Goal: Navigation & Orientation: Find specific page/section

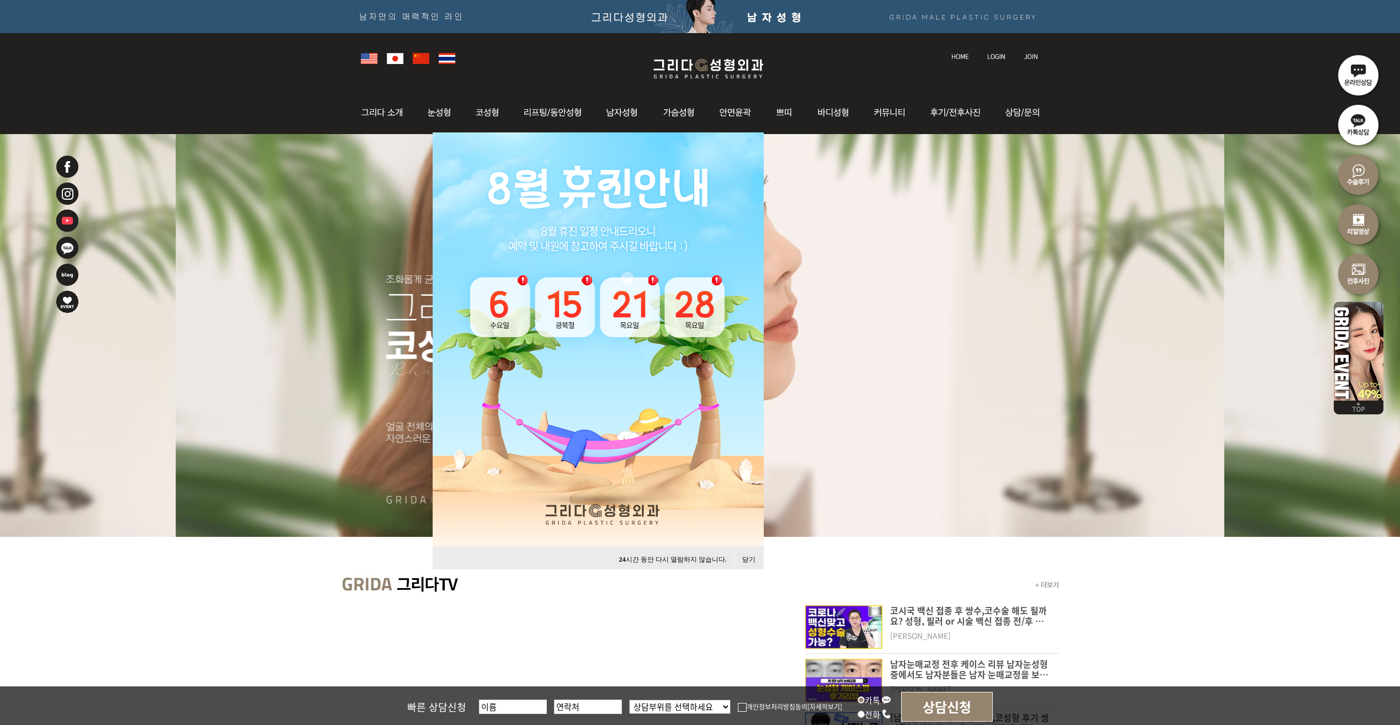
click at [750, 558] on button "닫기" at bounding box center [749, 559] width 24 height 15
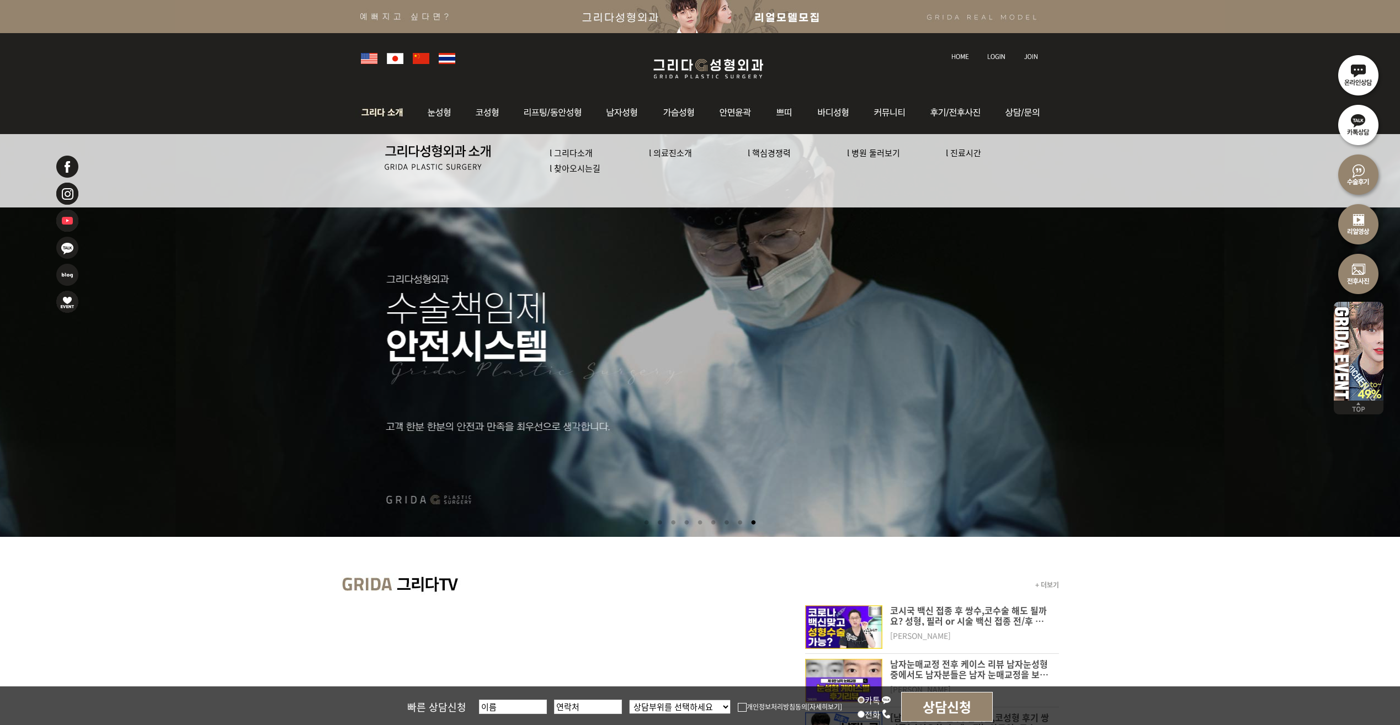
click at [567, 171] on link "l 찾아오시는길" at bounding box center [575, 168] width 51 height 12
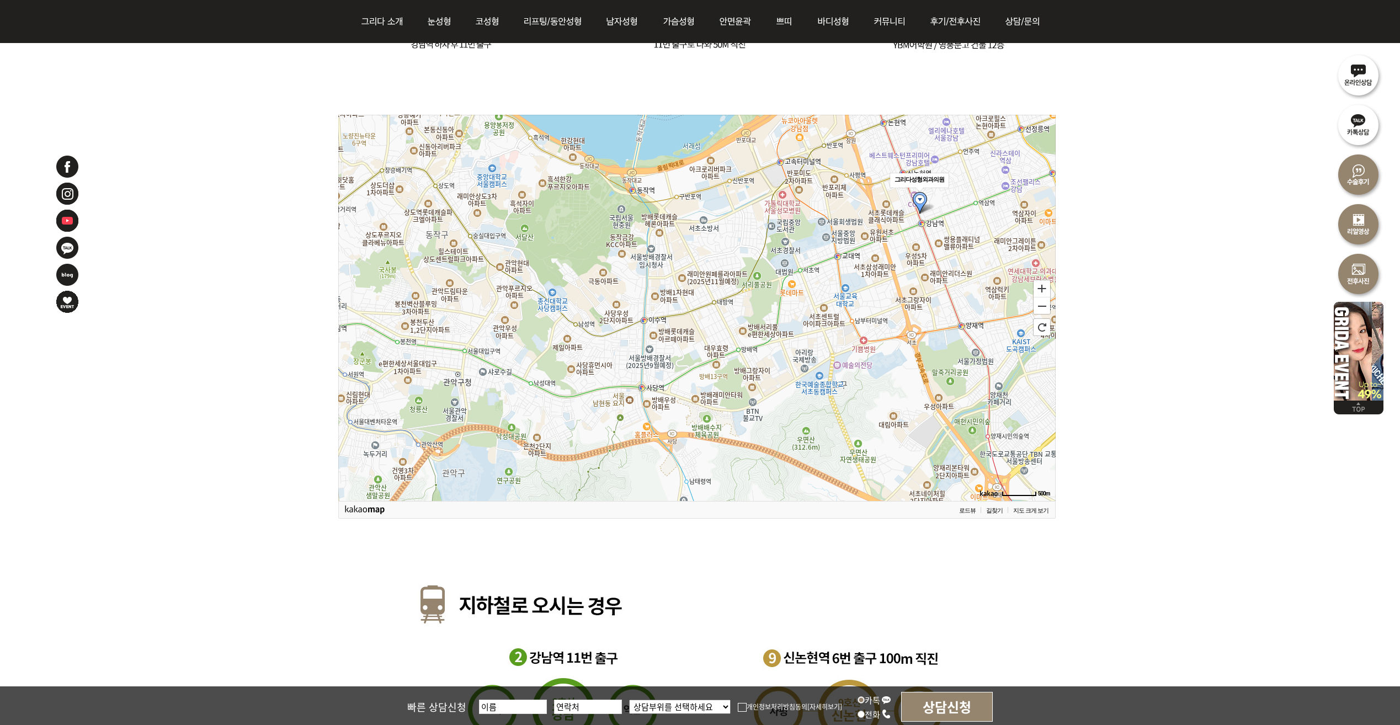
scroll to position [1159, 0]
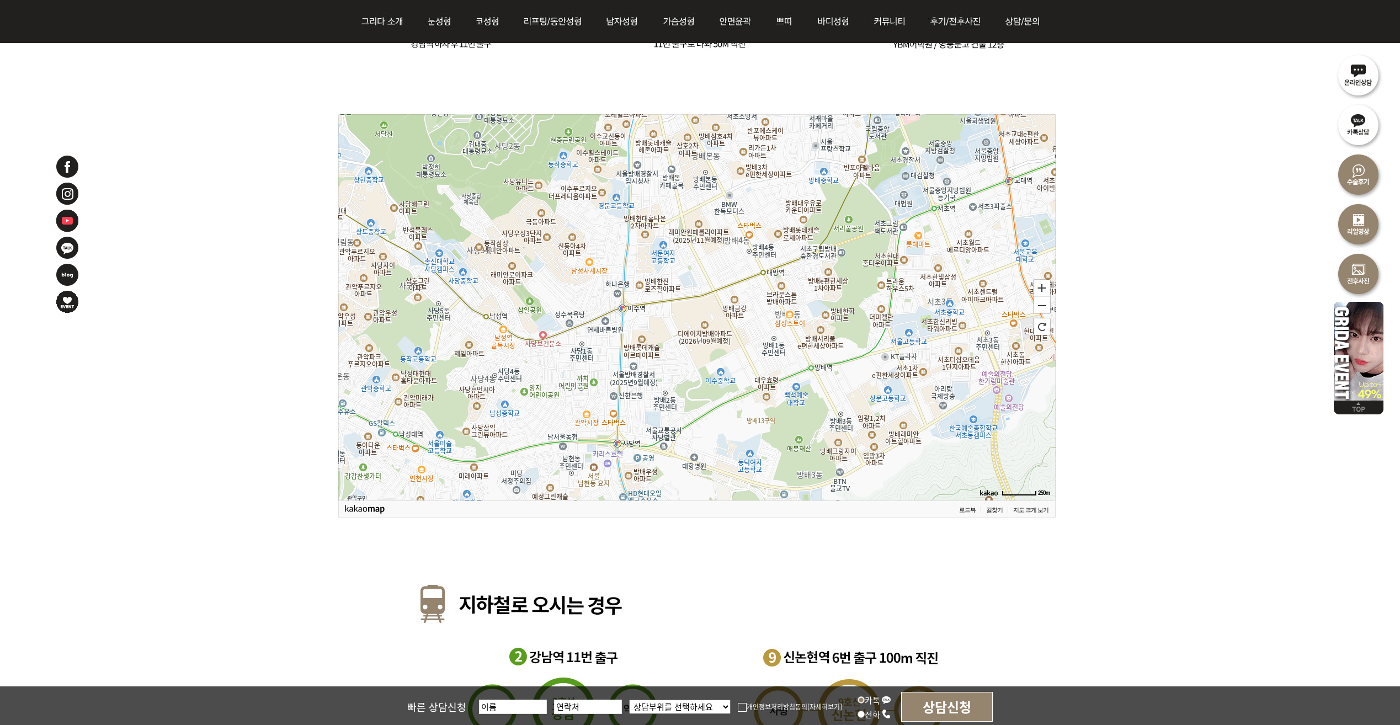
drag, startPoint x: 1153, startPoint y: 273, endPoint x: 1140, endPoint y: 285, distance: 18.3
click at [1140, 285] on div "250m 확대 축소 초기화 로드뷰 길찾기 지도 크게 보기" at bounding box center [700, 325] width 1400 height 2511
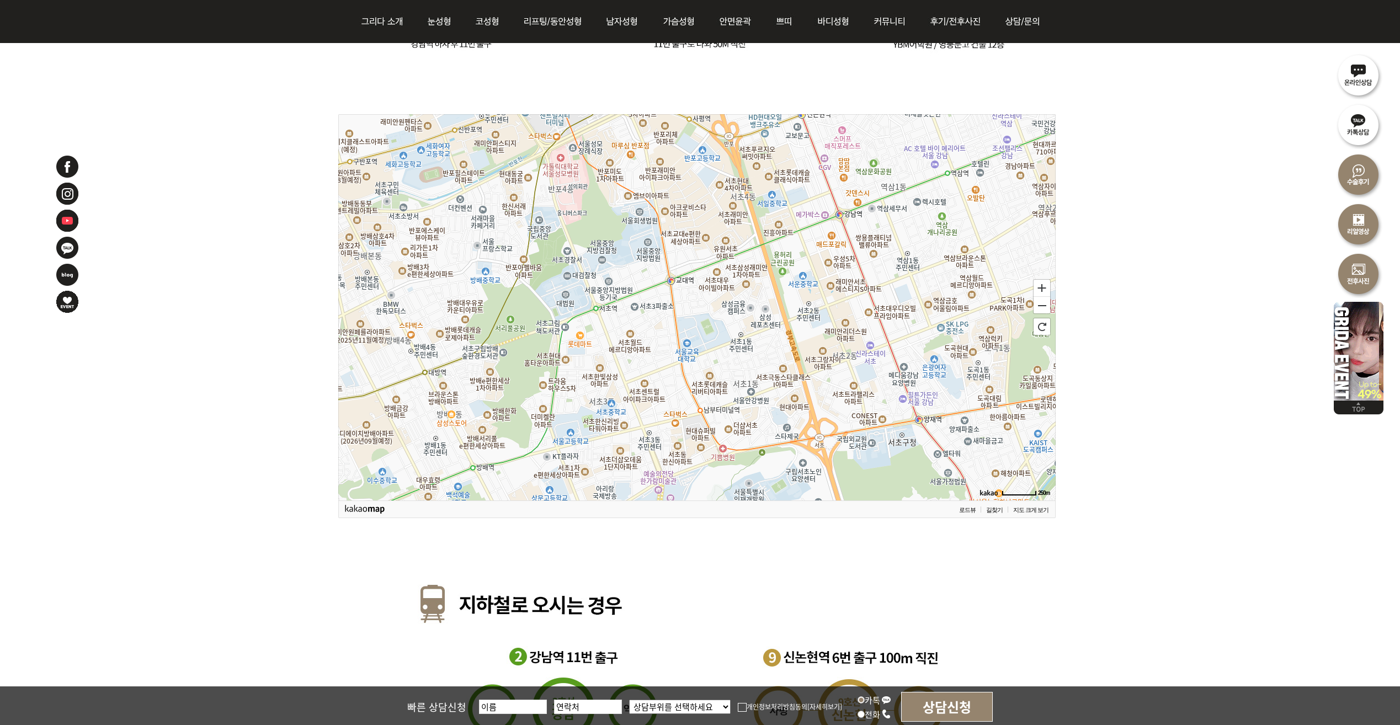
drag, startPoint x: 895, startPoint y: 306, endPoint x: 575, endPoint y: 396, distance: 331.8
click at [575, 396] on icon at bounding box center [358, 407] width 3587 height 1931
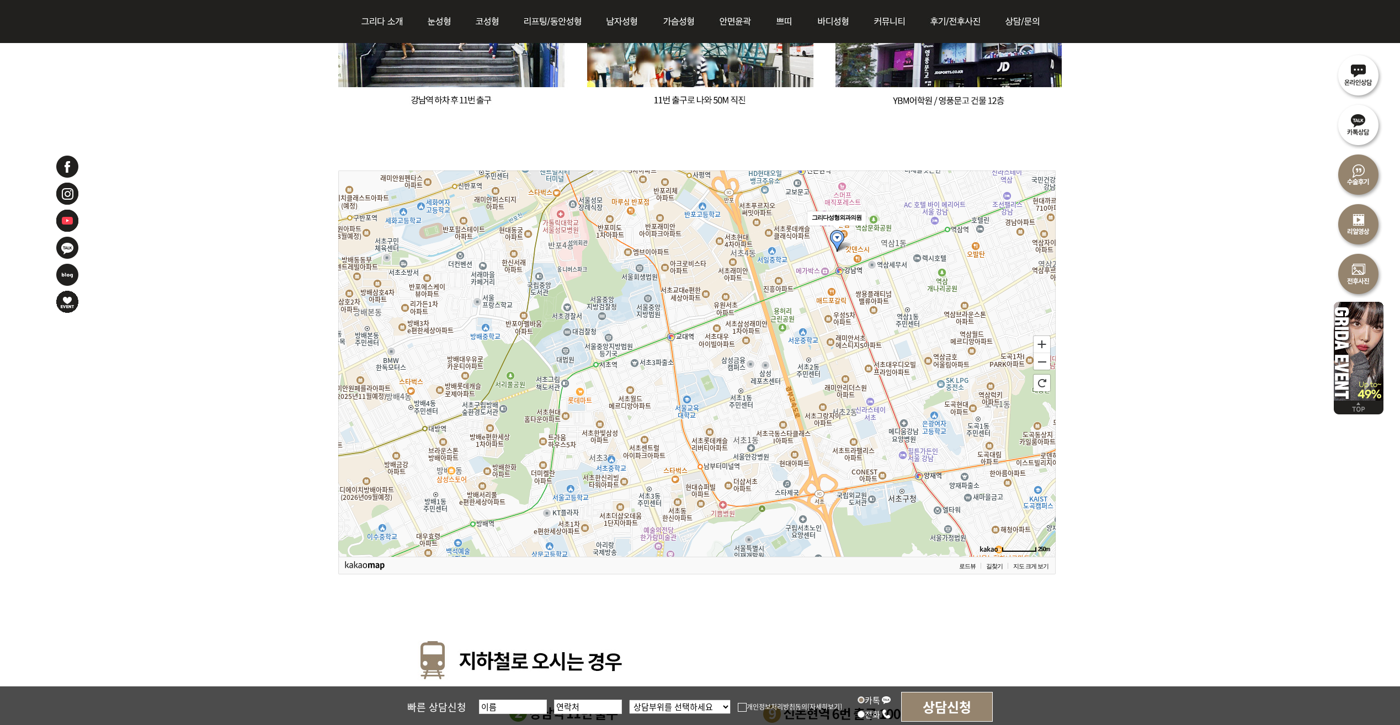
scroll to position [1104, 0]
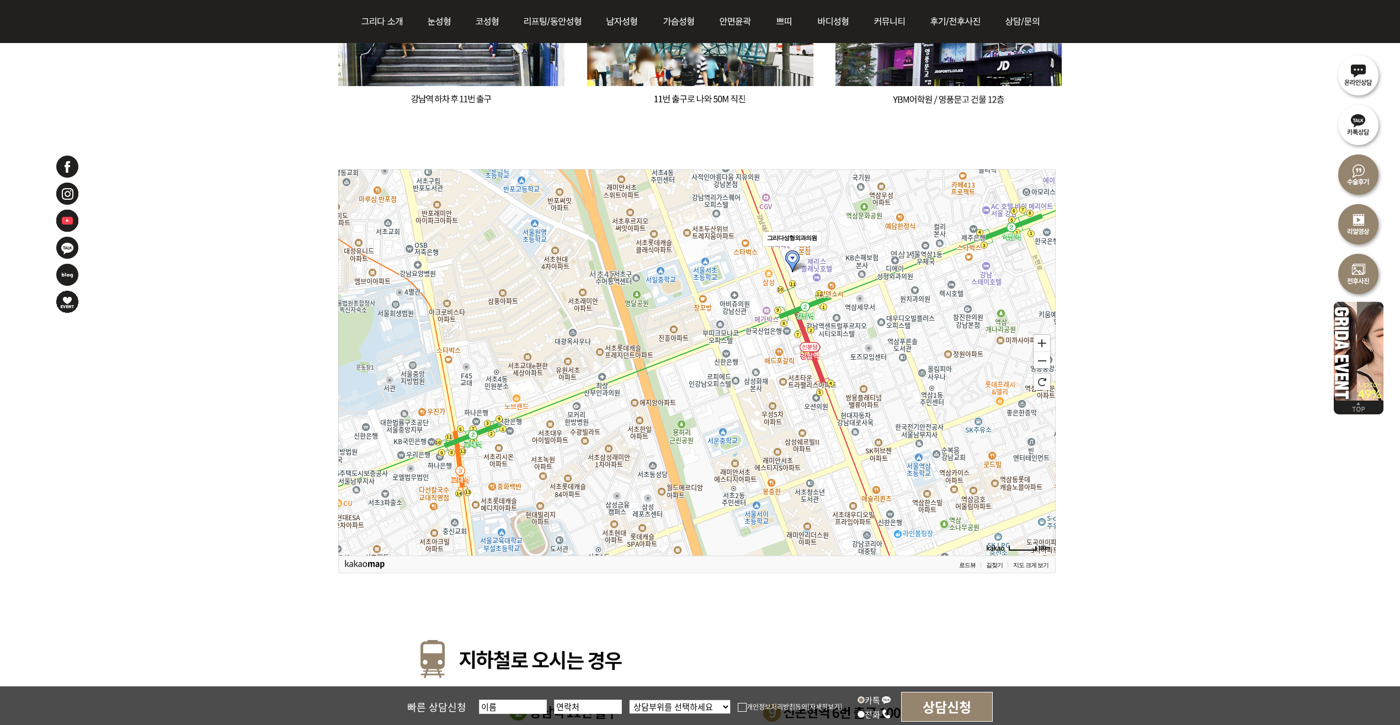
drag, startPoint x: 855, startPoint y: 323, endPoint x: 831, endPoint y: 417, distance: 97.6
click at [831, 417] on icon at bounding box center [672, 456] width 3587 height 1931
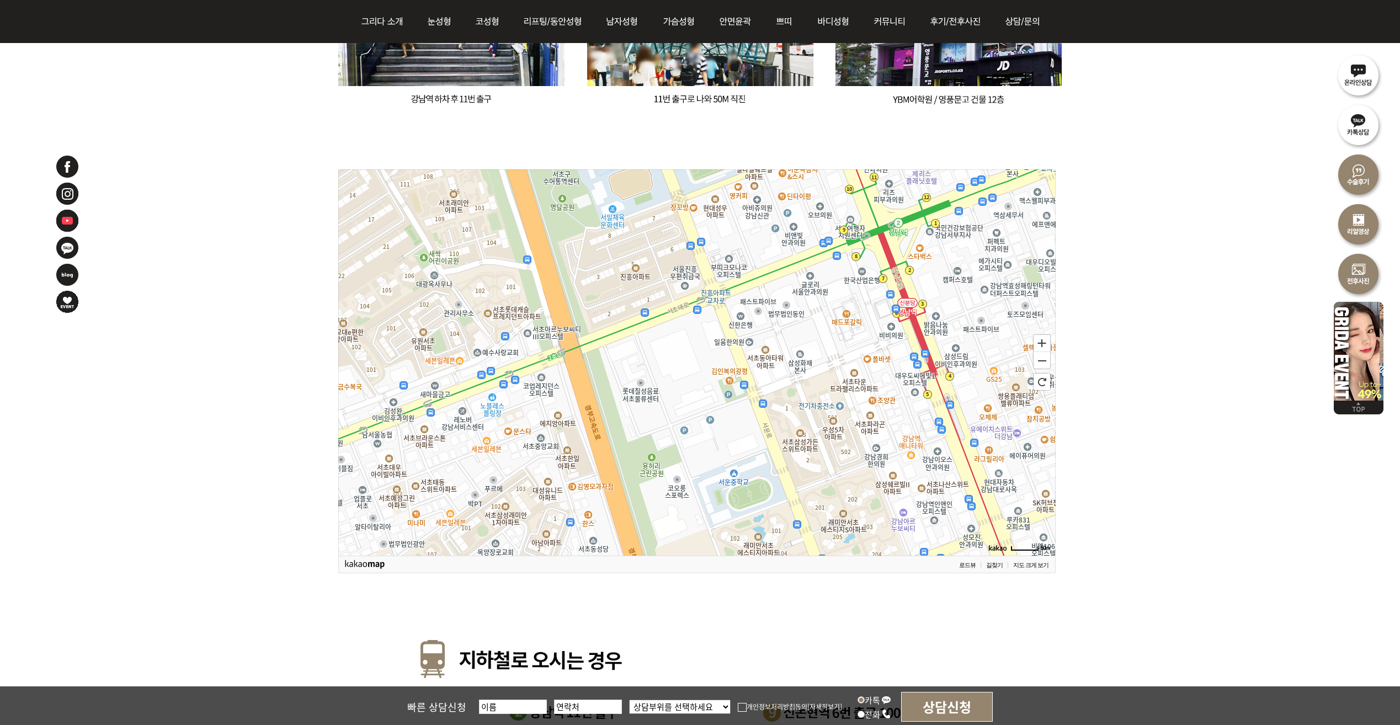
drag, startPoint x: 755, startPoint y: 356, endPoint x: 869, endPoint y: 231, distance: 168.8
click at [869, 231] on icon at bounding box center [810, 237] width 3587 height 1931
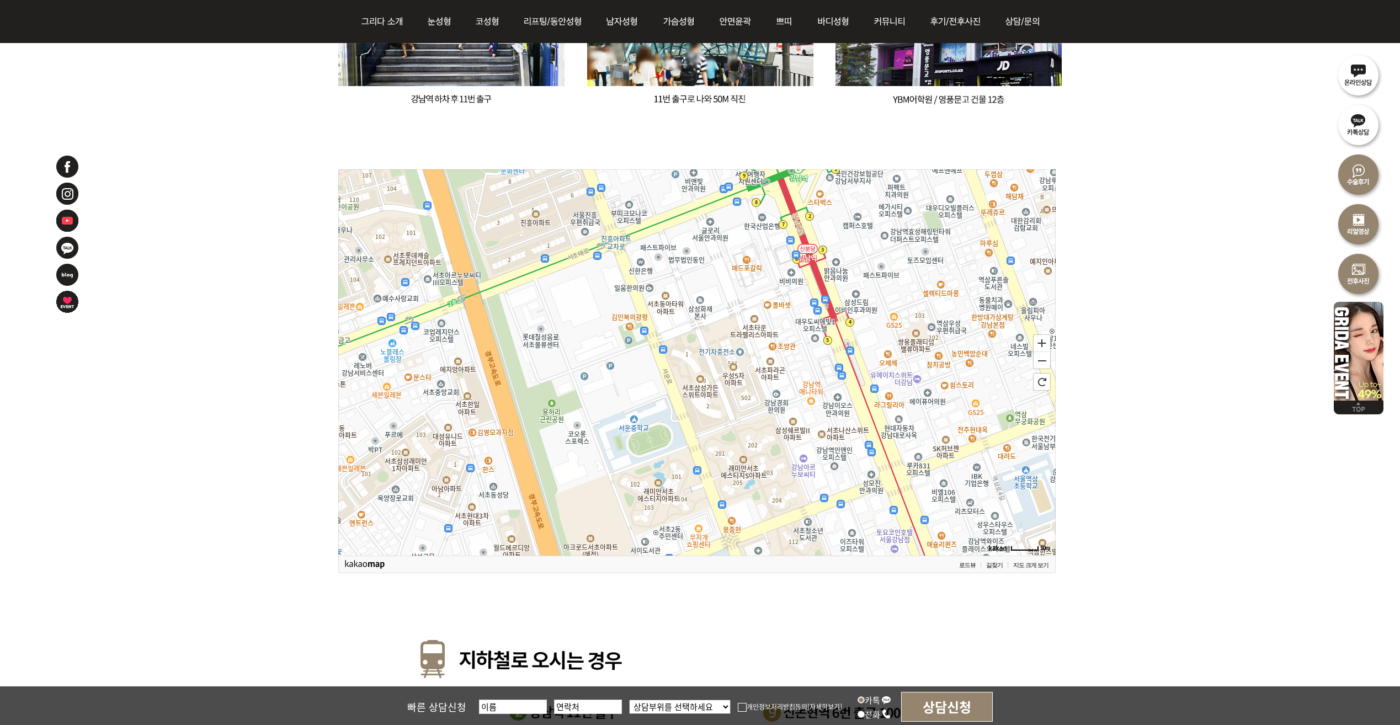
drag, startPoint x: 909, startPoint y: 386, endPoint x: 815, endPoint y: 325, distance: 111.7
click at [815, 325] on icon at bounding box center [597, 308] width 3587 height 1931
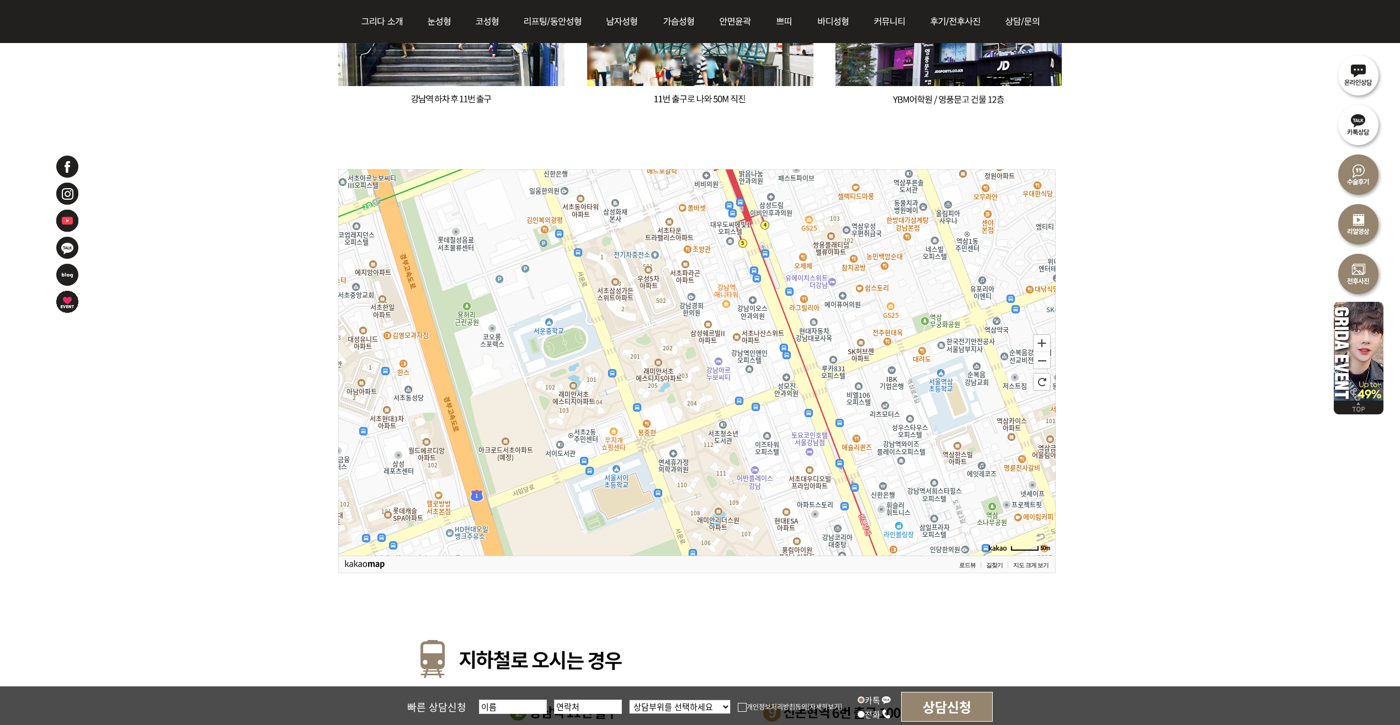
drag, startPoint x: 842, startPoint y: 394, endPoint x: 760, endPoint y: 302, distance: 123.5
click at [760, 302] on icon at bounding box center [613, 271] width 3587 height 1931
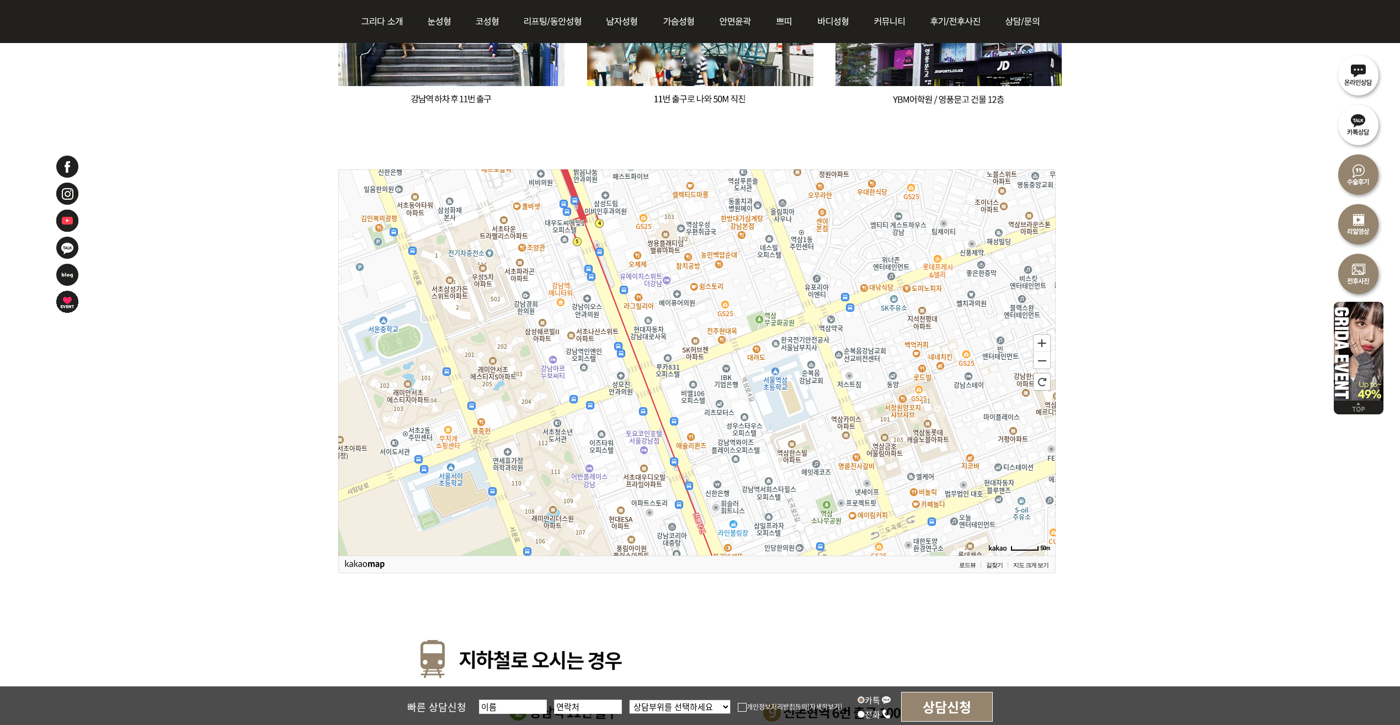
drag, startPoint x: 843, startPoint y: 380, endPoint x: 677, endPoint y: 373, distance: 166.8
click at [676, 377] on icon at bounding box center [531, 361] width 3587 height 1931
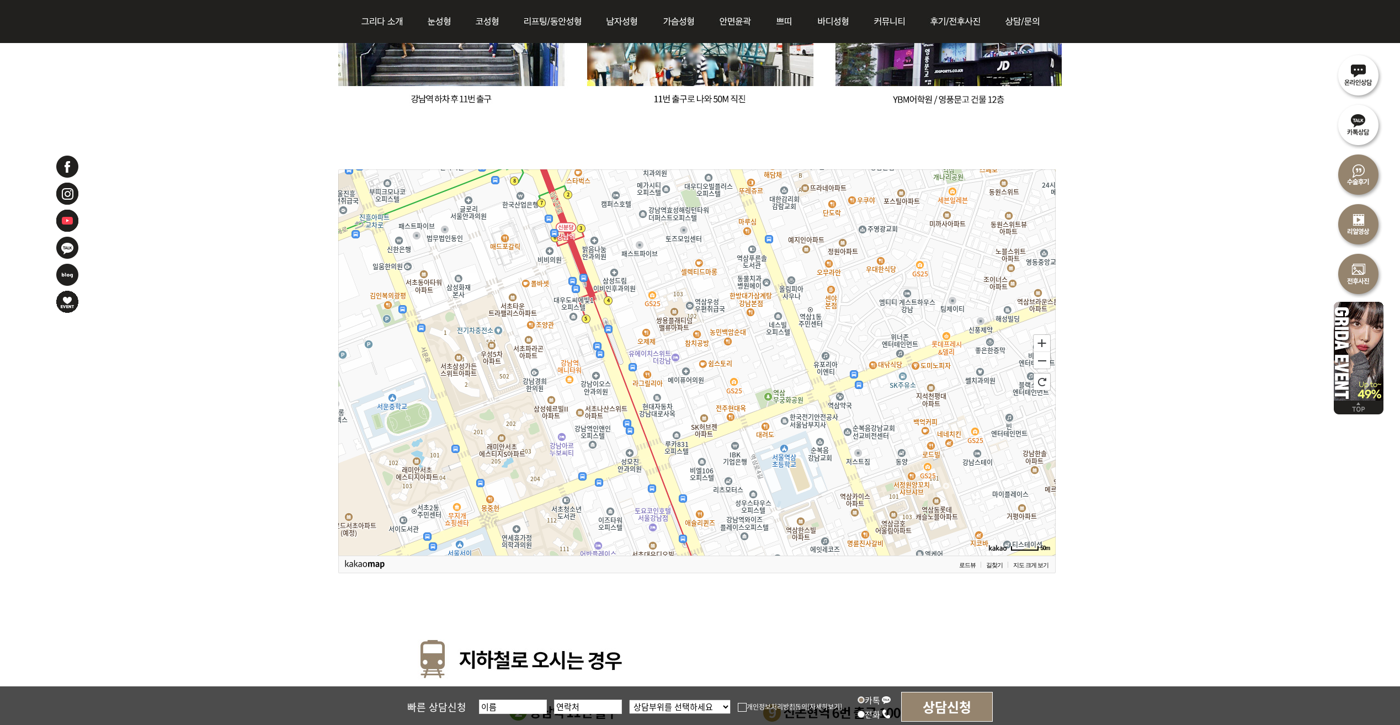
drag, startPoint x: 651, startPoint y: 337, endPoint x: 691, endPoint y: 463, distance: 131.9
click at [691, 463] on icon at bounding box center [728, 461] width 3587 height 1931
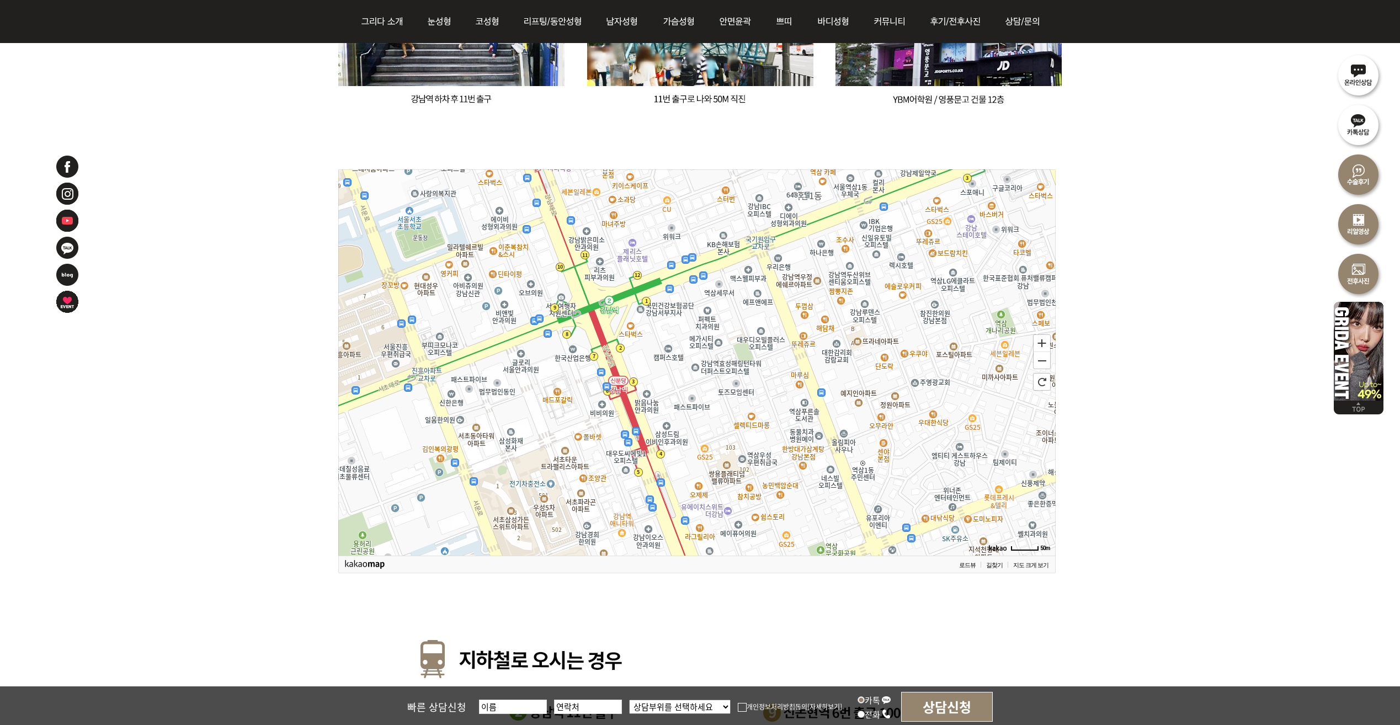
drag, startPoint x: 711, startPoint y: 331, endPoint x: 746, endPoint y: 392, distance: 70.4
click at [746, 407] on icon at bounding box center [731, 440] width 3587 height 1931
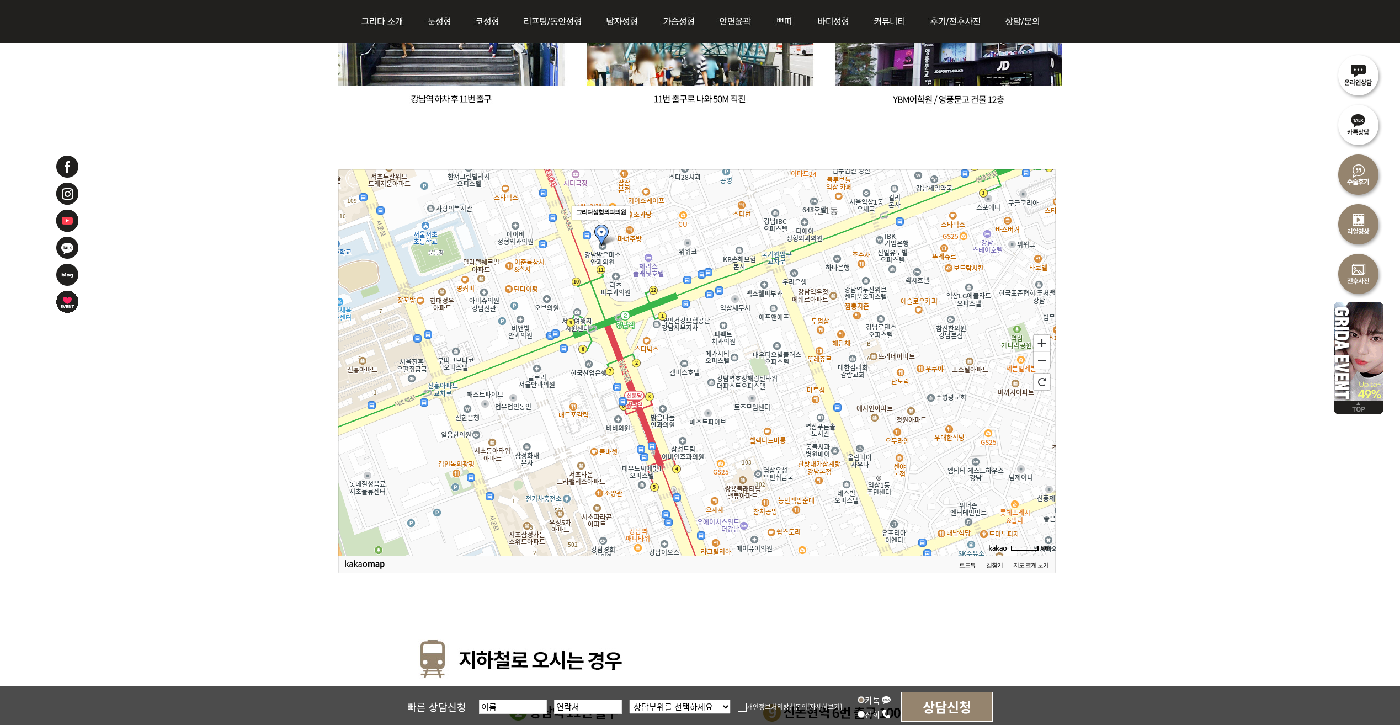
click at [749, 329] on icon at bounding box center [712, 379] width 3587 height 1931
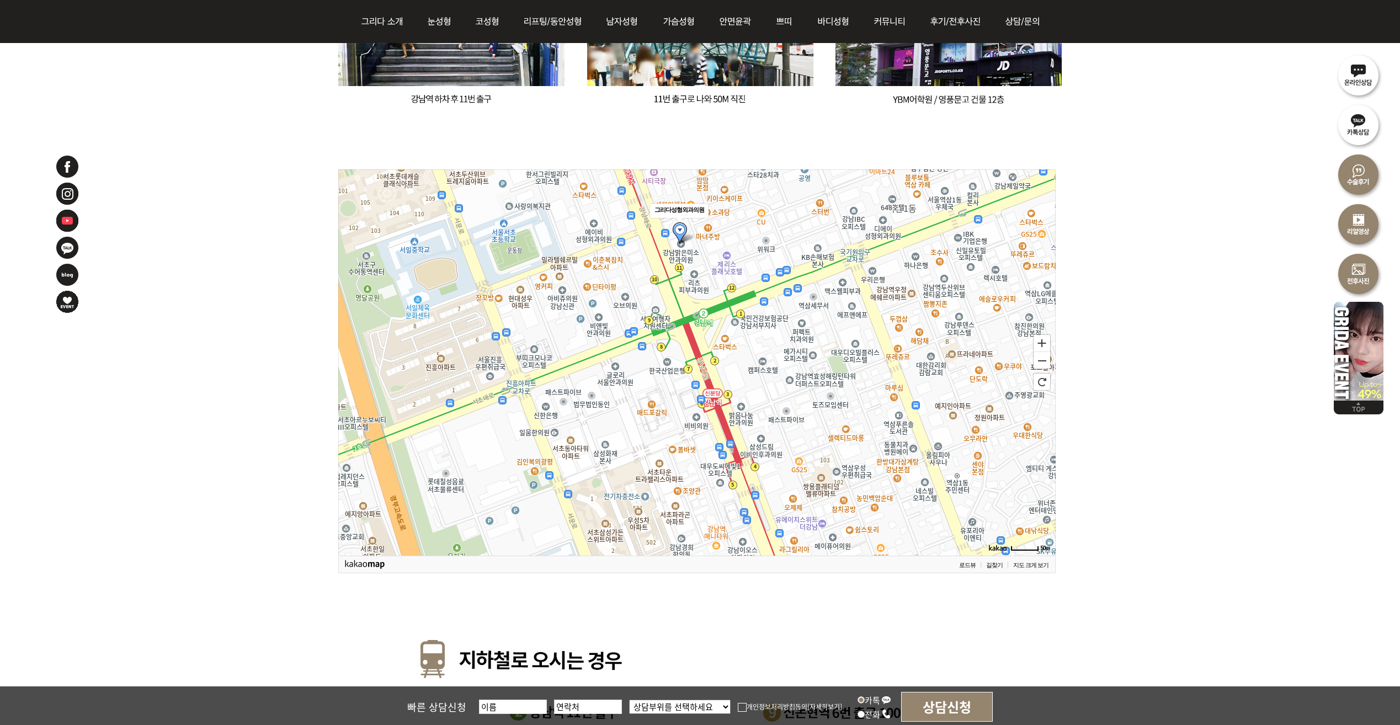
drag, startPoint x: 739, startPoint y: 334, endPoint x: 665, endPoint y: 333, distance: 73.9
click at [817, 331] on icon at bounding box center [774, 360] width 3587 height 1931
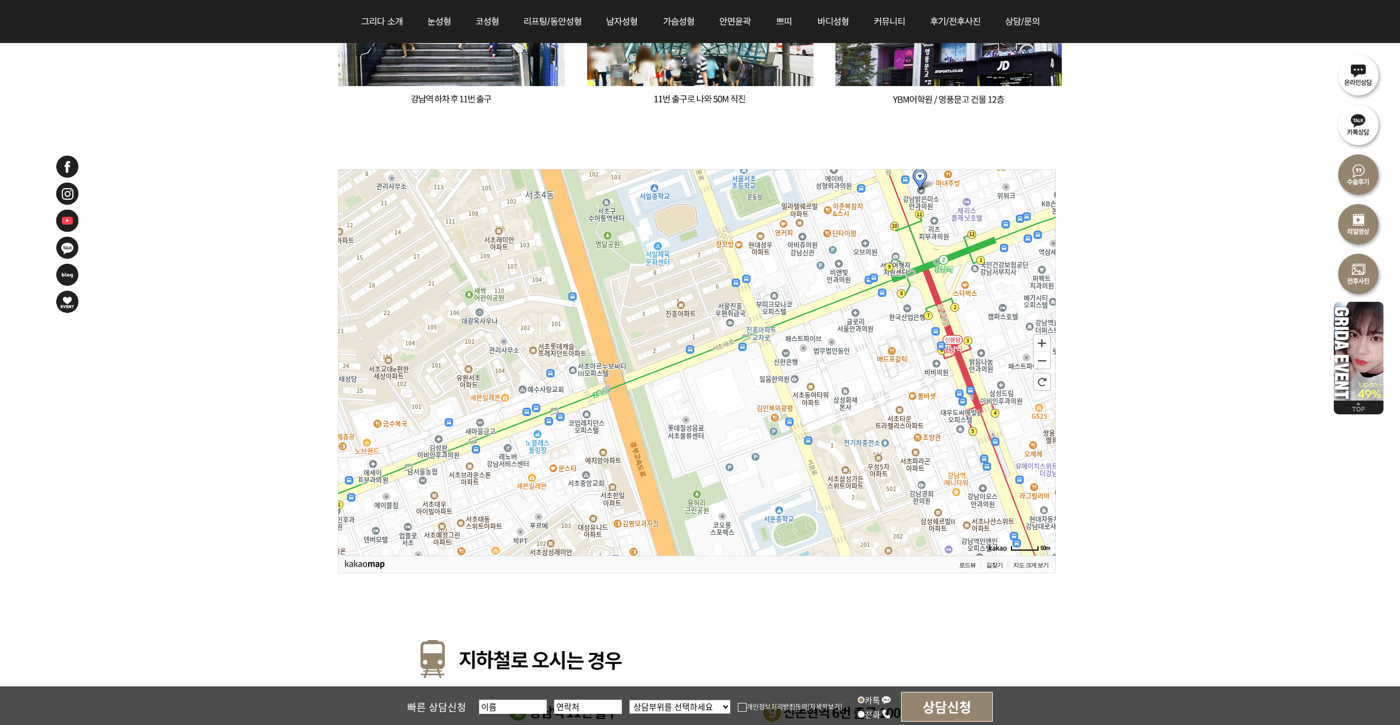
drag, startPoint x: 639, startPoint y: 339, endPoint x: 879, endPoint y: 286, distance: 245.3
click at [879, 286] on icon at bounding box center [936, 309] width 3587 height 1931
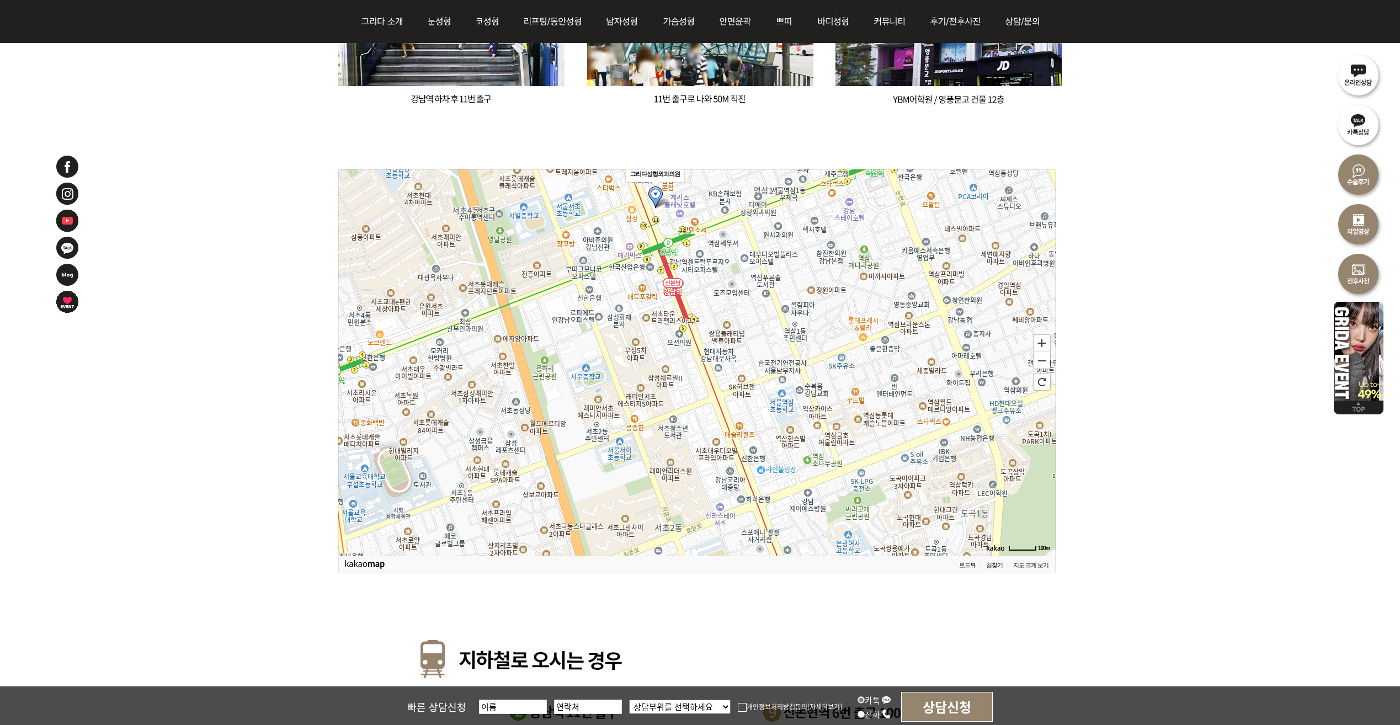
drag, startPoint x: 815, startPoint y: 334, endPoint x: 606, endPoint y: 266, distance: 219.4
click at [606, 266] on icon at bounding box center [489, 304] width 3587 height 1931
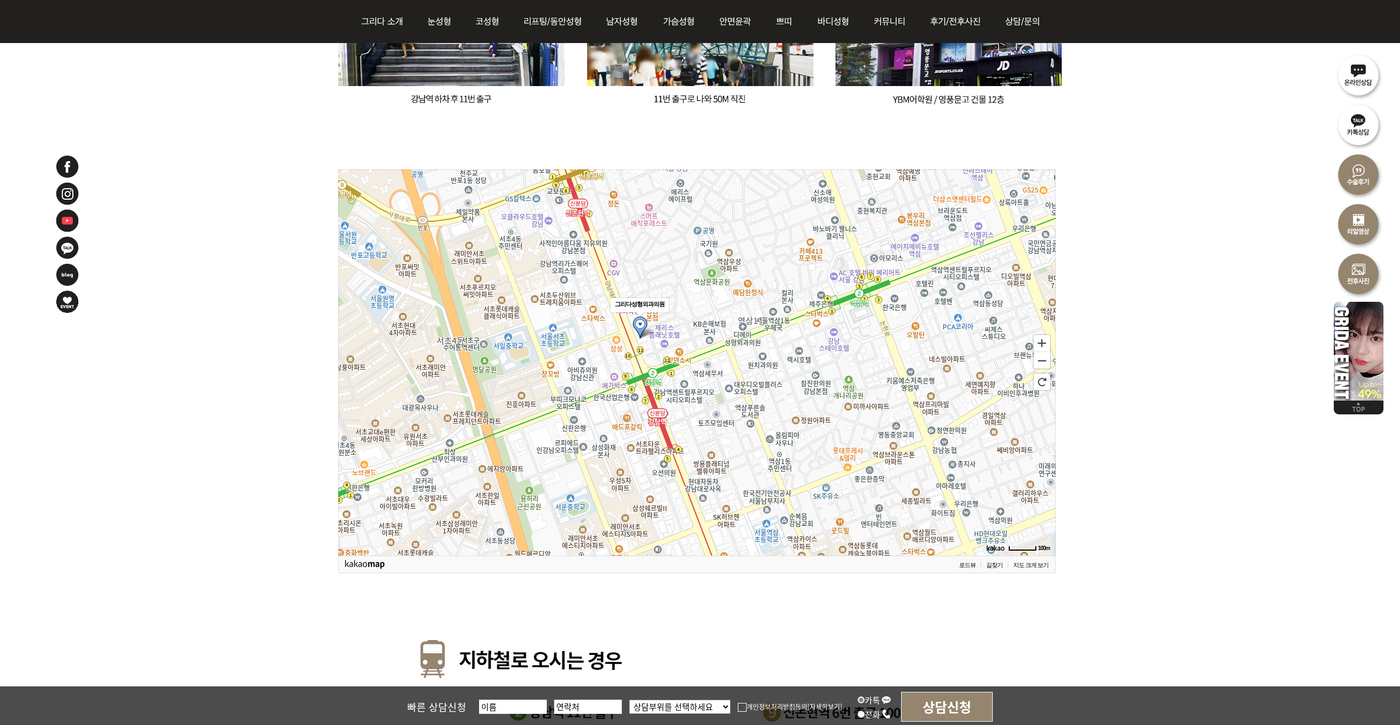
drag, startPoint x: 696, startPoint y: 318, endPoint x: 682, endPoint y: 459, distance: 141.4
click at [682, 459] on icon at bounding box center [682, 503] width 3587 height 1931
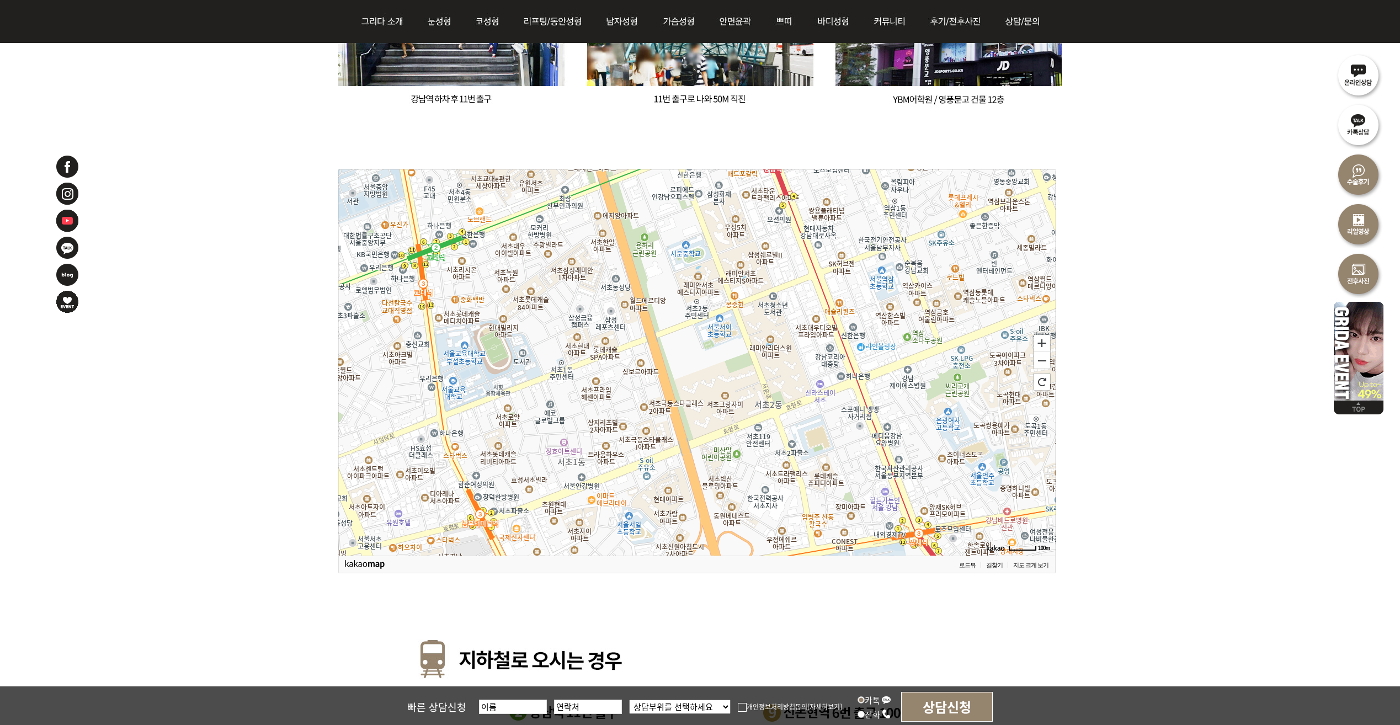
drag, startPoint x: 715, startPoint y: 390, endPoint x: 830, endPoint y: 137, distance: 278.3
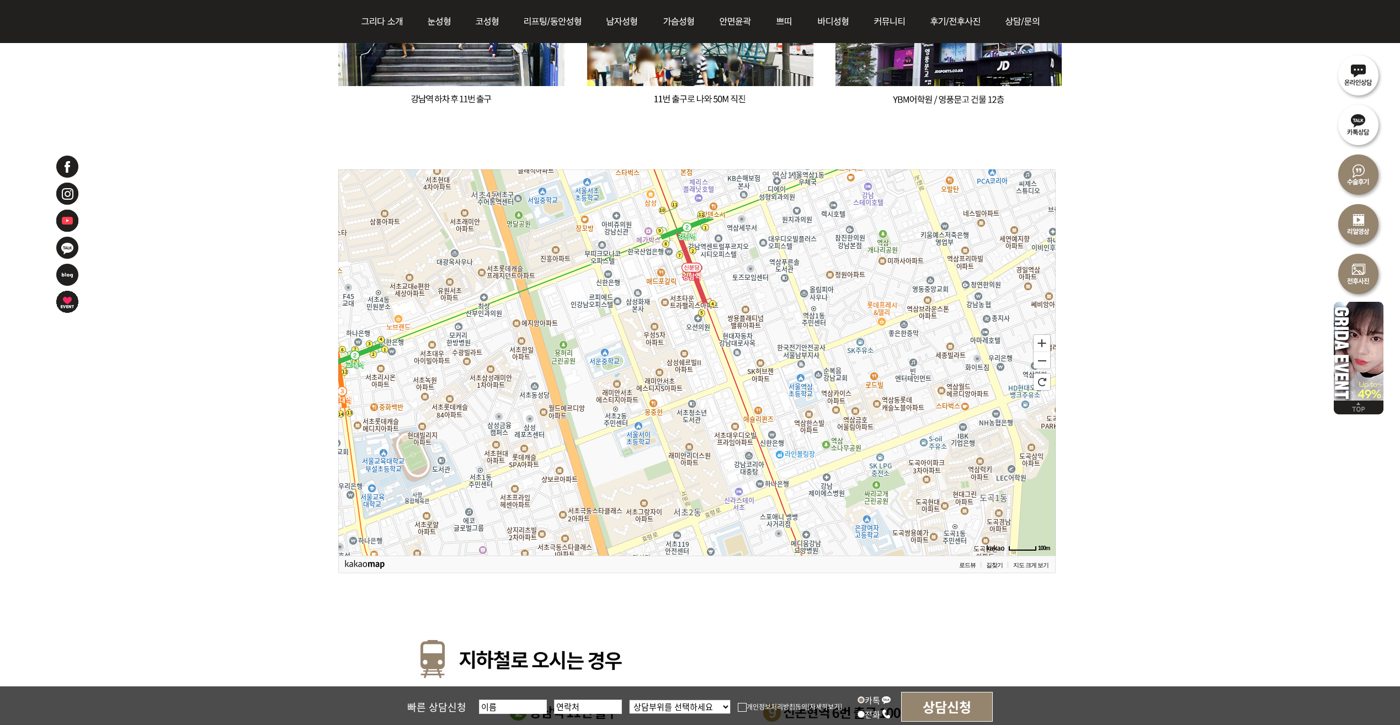
drag, startPoint x: 727, startPoint y: 401, endPoint x: 646, endPoint y: 508, distance: 134.8
click at [646, 508] on icon at bounding box center [615, 469] width 3587 height 1931
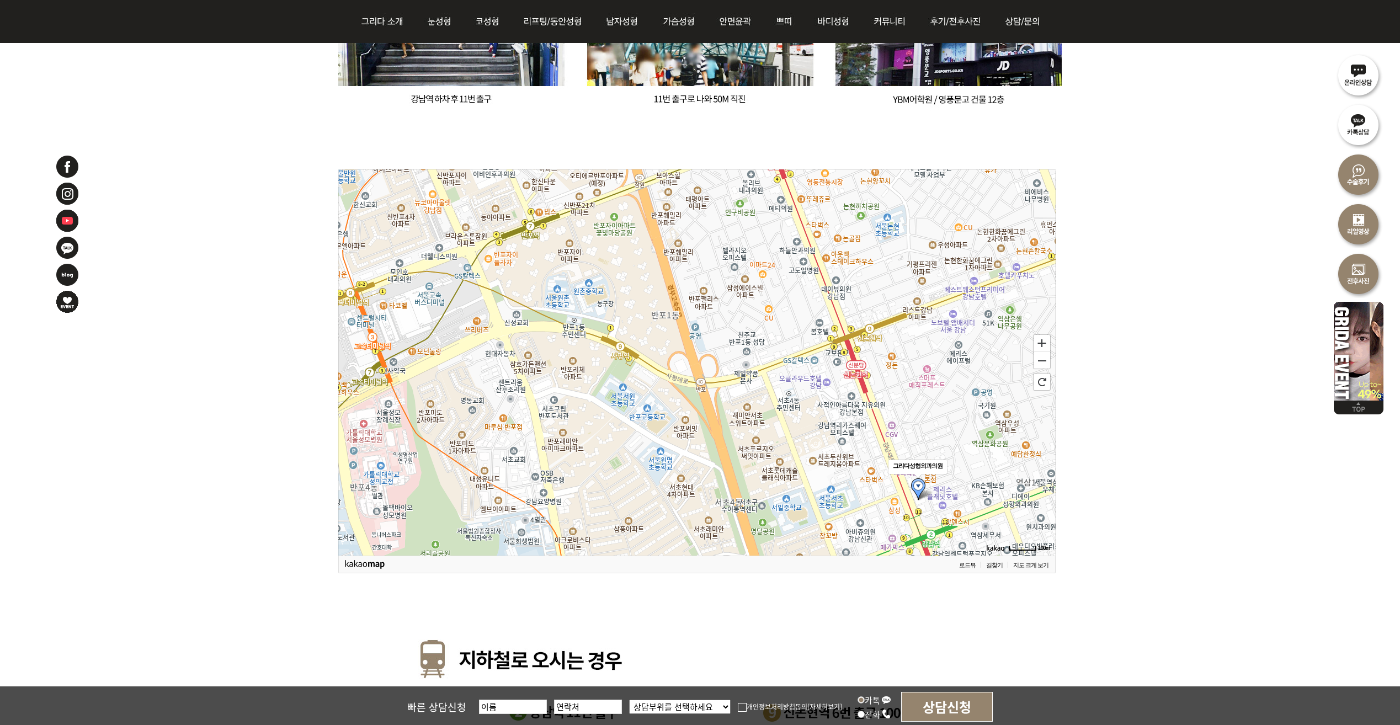
drag, startPoint x: 625, startPoint y: 374, endPoint x: 861, endPoint y: 658, distance: 369.1
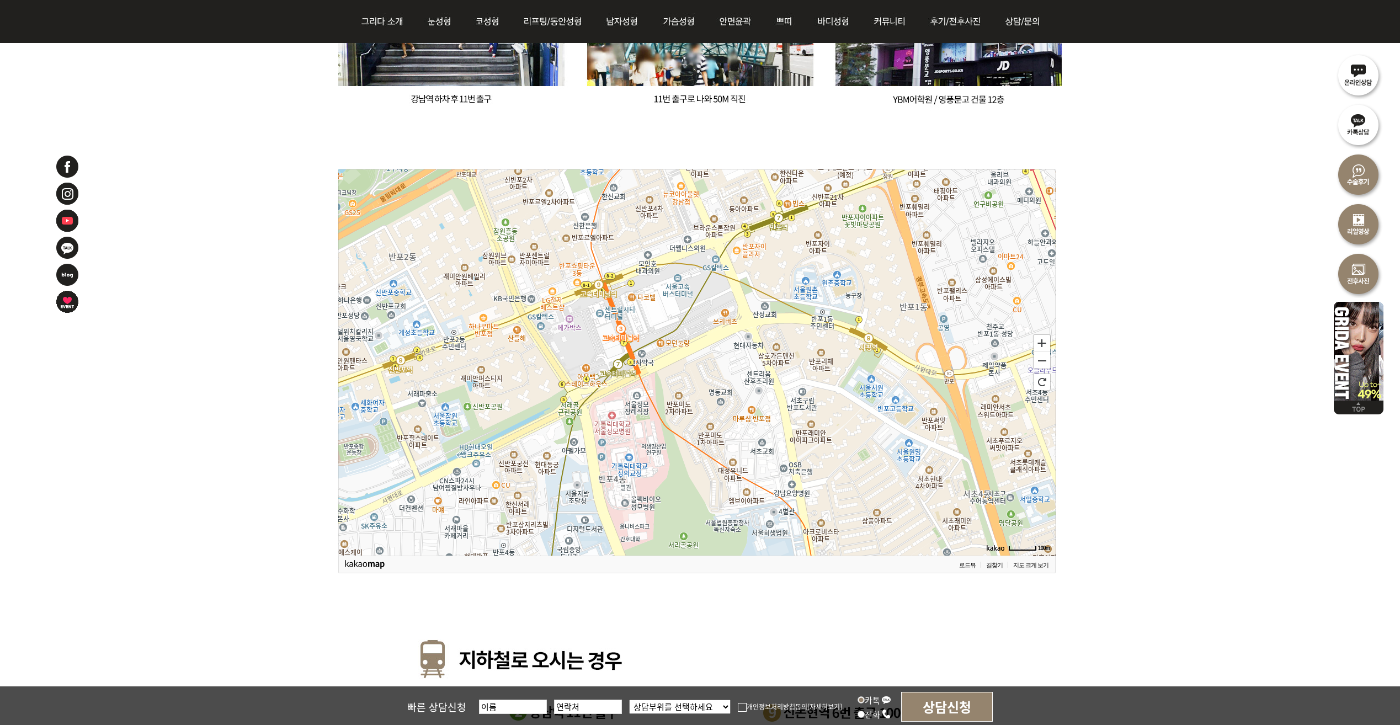
drag, startPoint x: 802, startPoint y: 465, endPoint x: 1037, endPoint y: 432, distance: 236.9
click at [1037, 432] on icon at bounding box center [943, 354] width 3587 height 1931
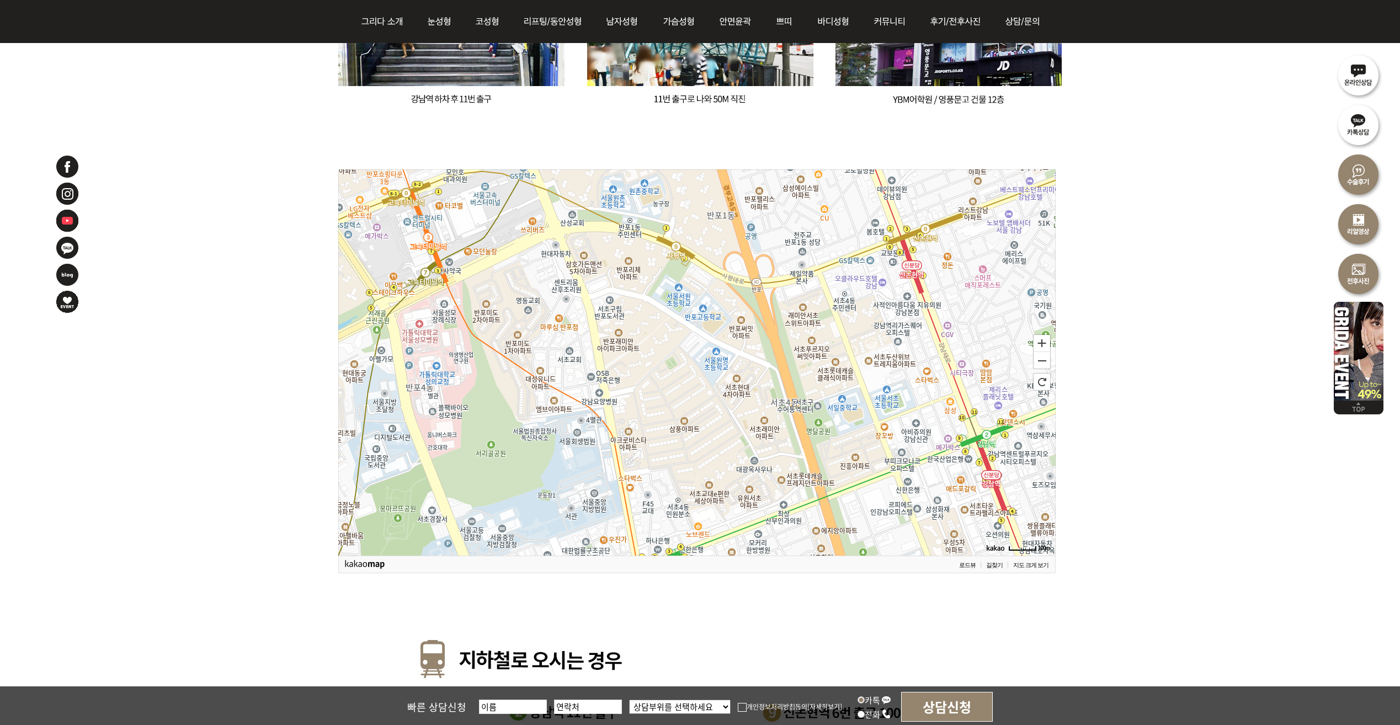
drag, startPoint x: 623, startPoint y: 395, endPoint x: 430, endPoint y: 304, distance: 213.3
click at [430, 304] on icon at bounding box center [504, 270] width 3587 height 1931
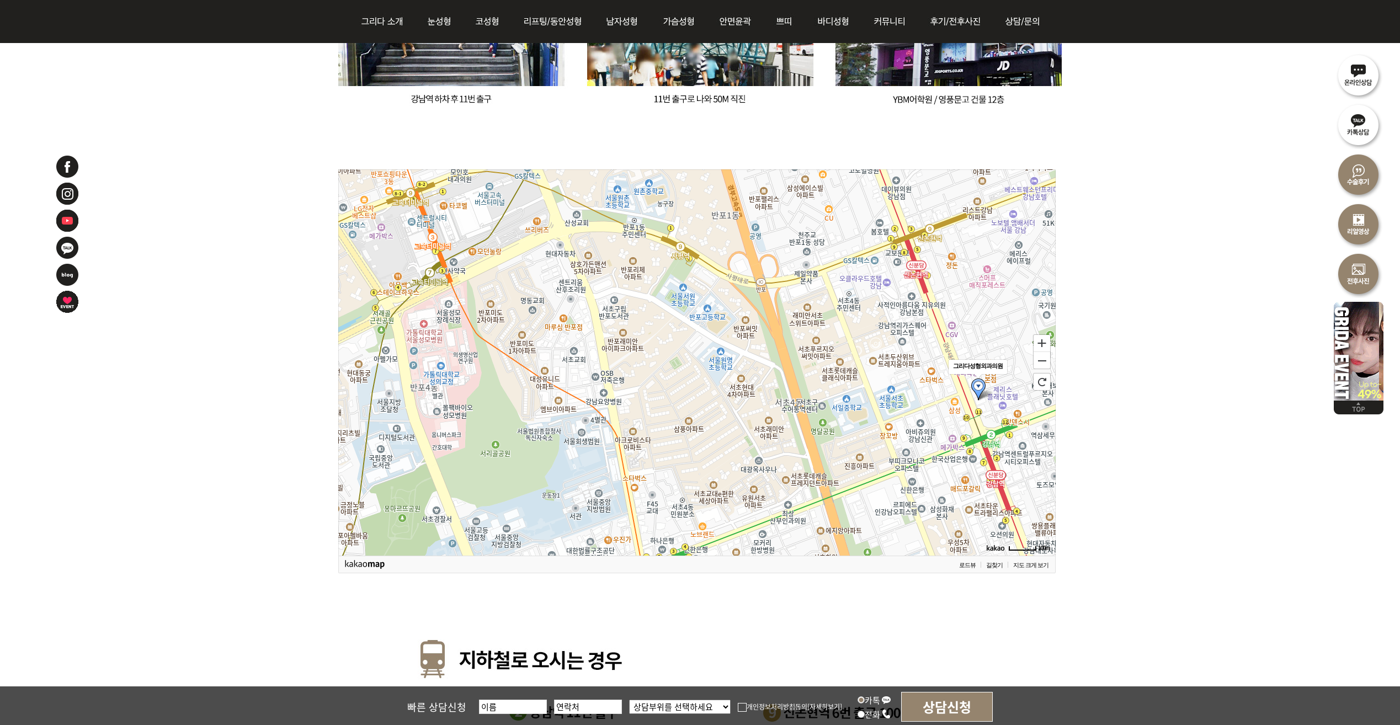
click at [437, 299] on icon at bounding box center [701, 362] width 3587 height 1931
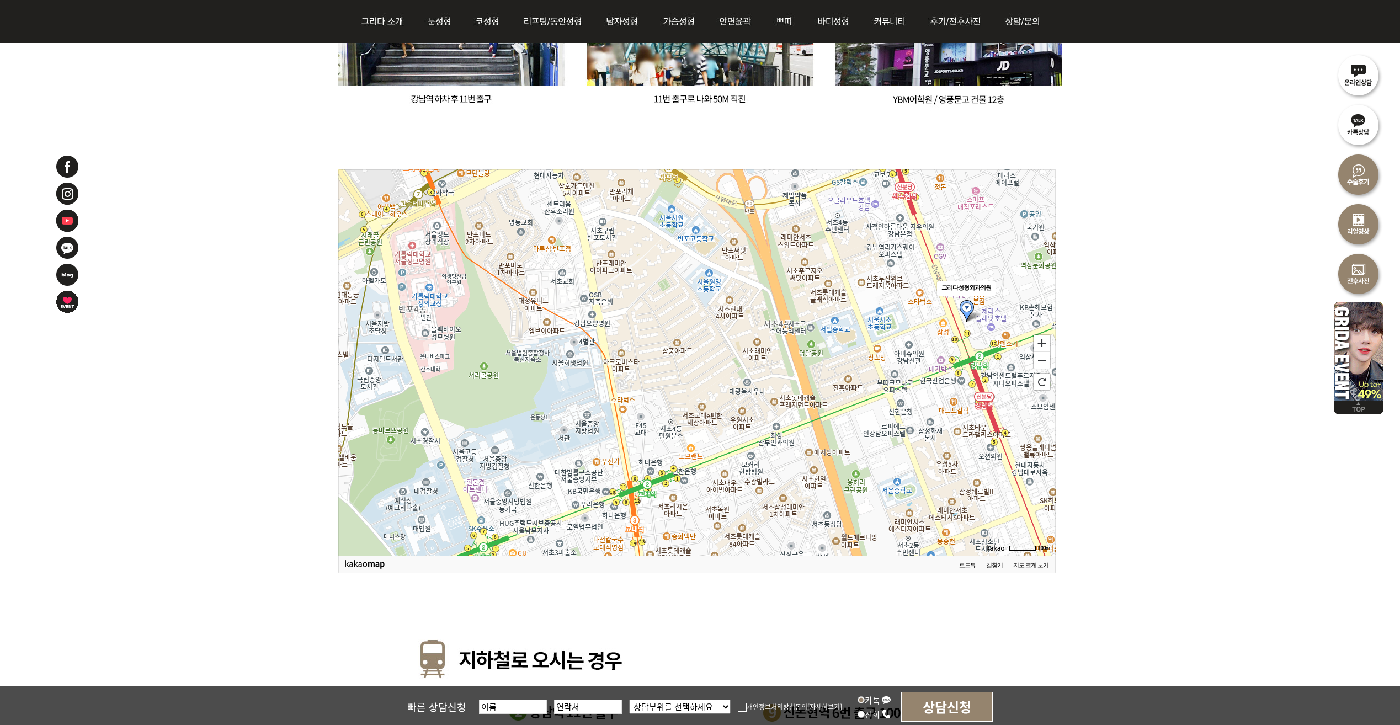
drag, startPoint x: 481, startPoint y: 350, endPoint x: 469, endPoint y: 272, distance: 79.2
click at [469, 272] on icon at bounding box center [685, 283] width 3587 height 1931
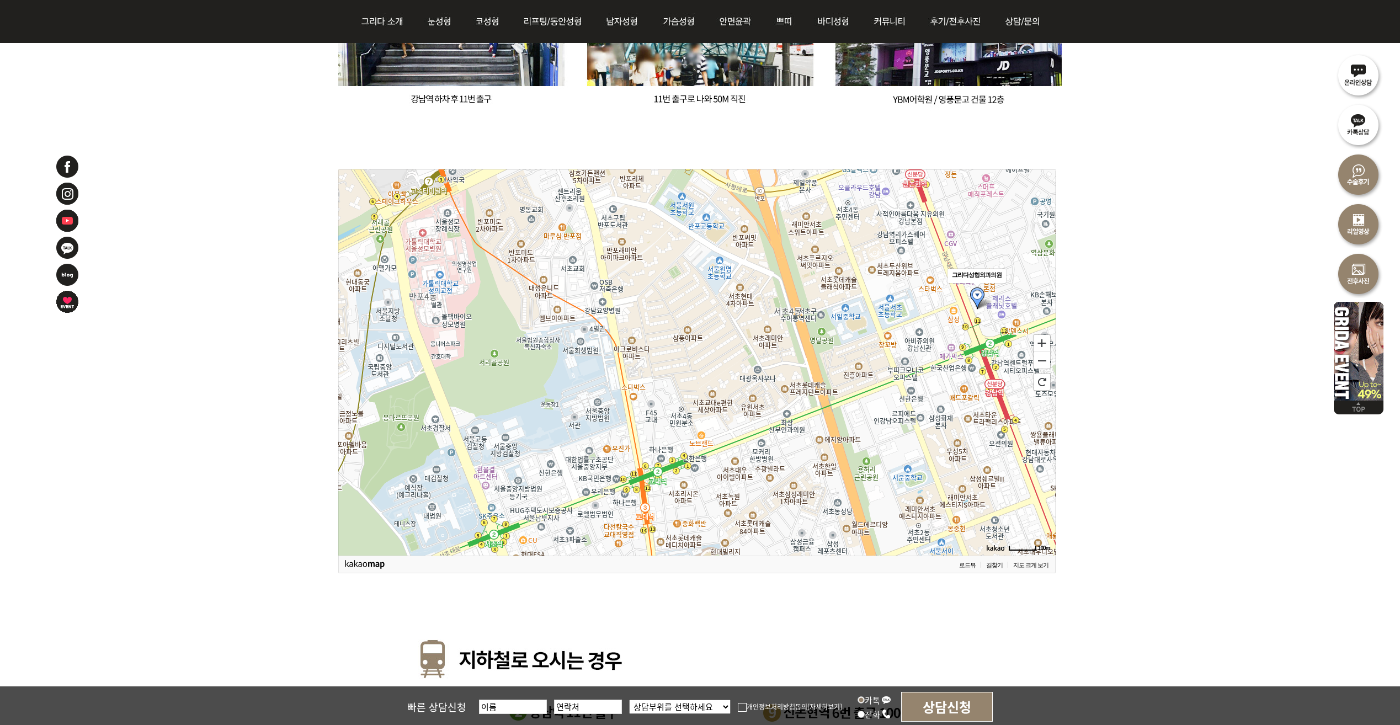
drag, startPoint x: 641, startPoint y: 401, endPoint x: 653, endPoint y: 388, distance: 17.6
click at [653, 388] on icon at bounding box center [707, 349] width 3587 height 1931
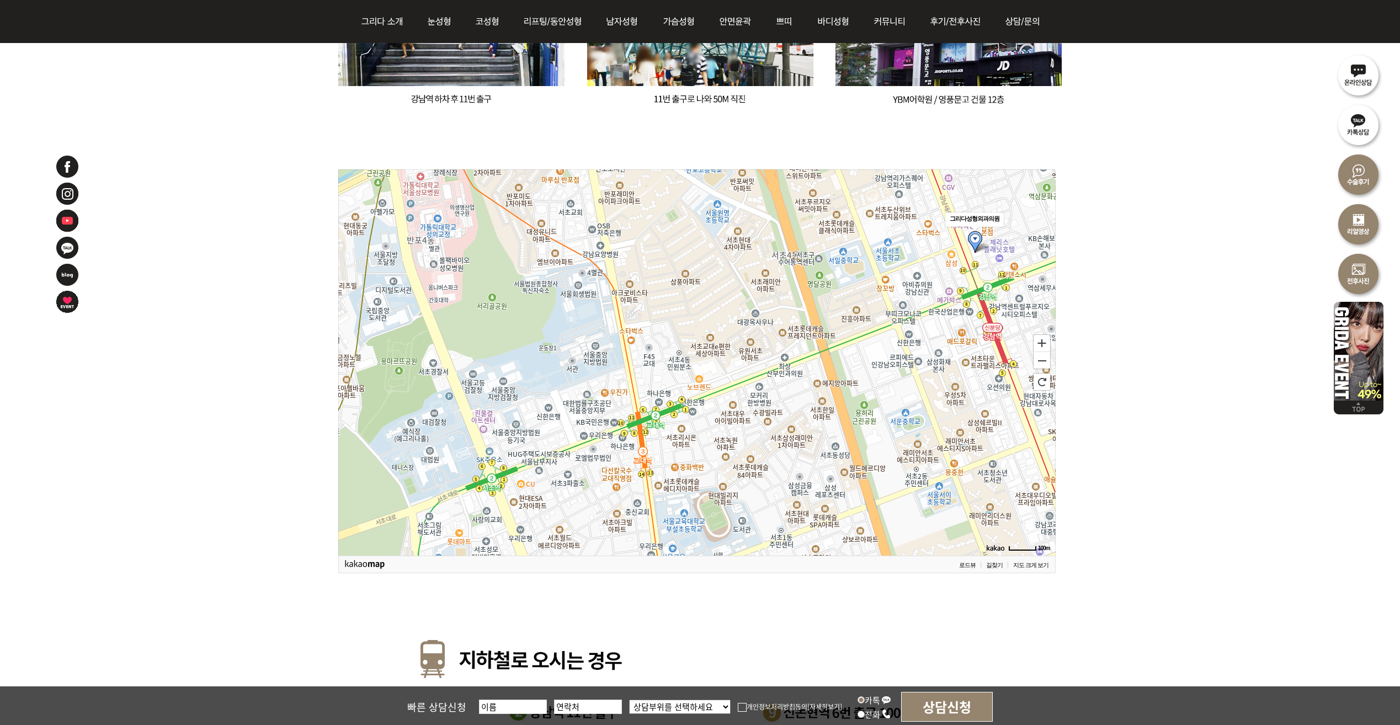
drag, startPoint x: 662, startPoint y: 511, endPoint x: 660, endPoint y: 444, distance: 66.8
click at [660, 448] on icon at bounding box center [694, 306] width 3587 height 1931
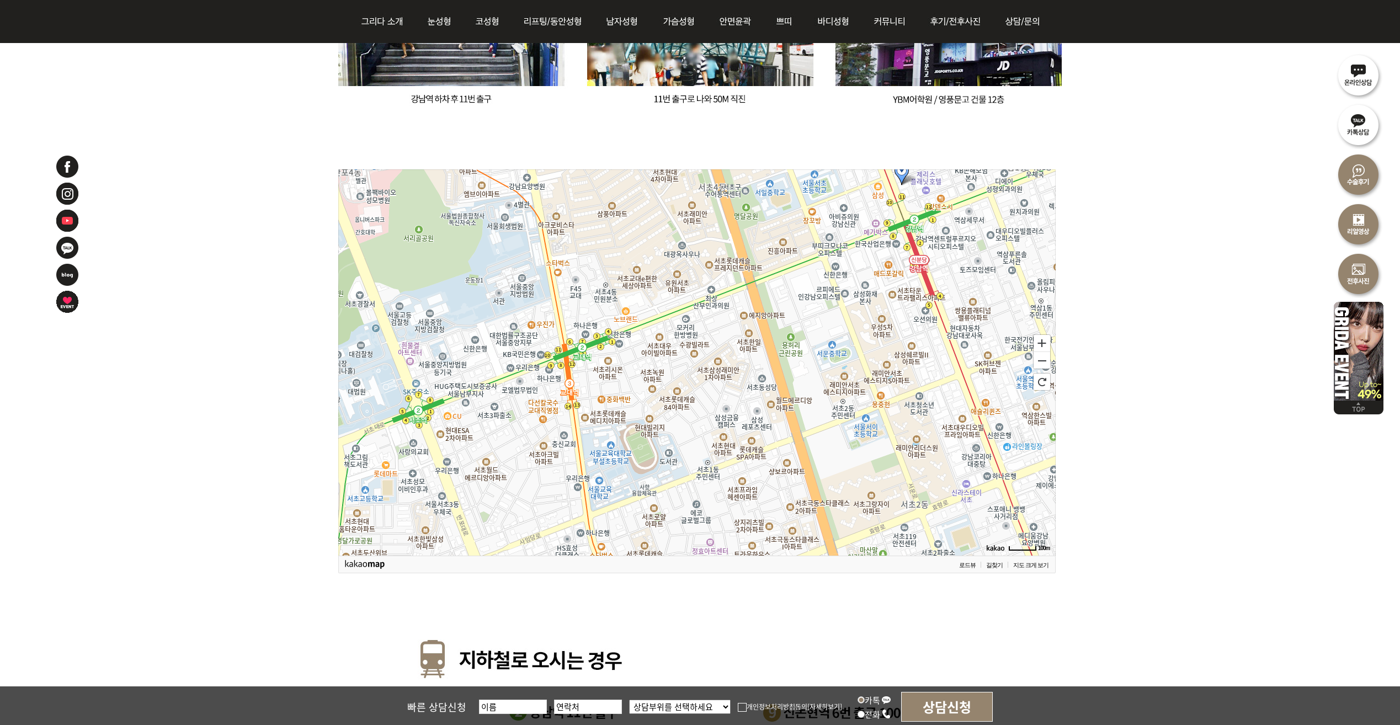
drag, startPoint x: 716, startPoint y: 424, endPoint x: 642, endPoint y: 363, distance: 95.6
click at [642, 363] on icon at bounding box center [623, 301] width 3587 height 1931
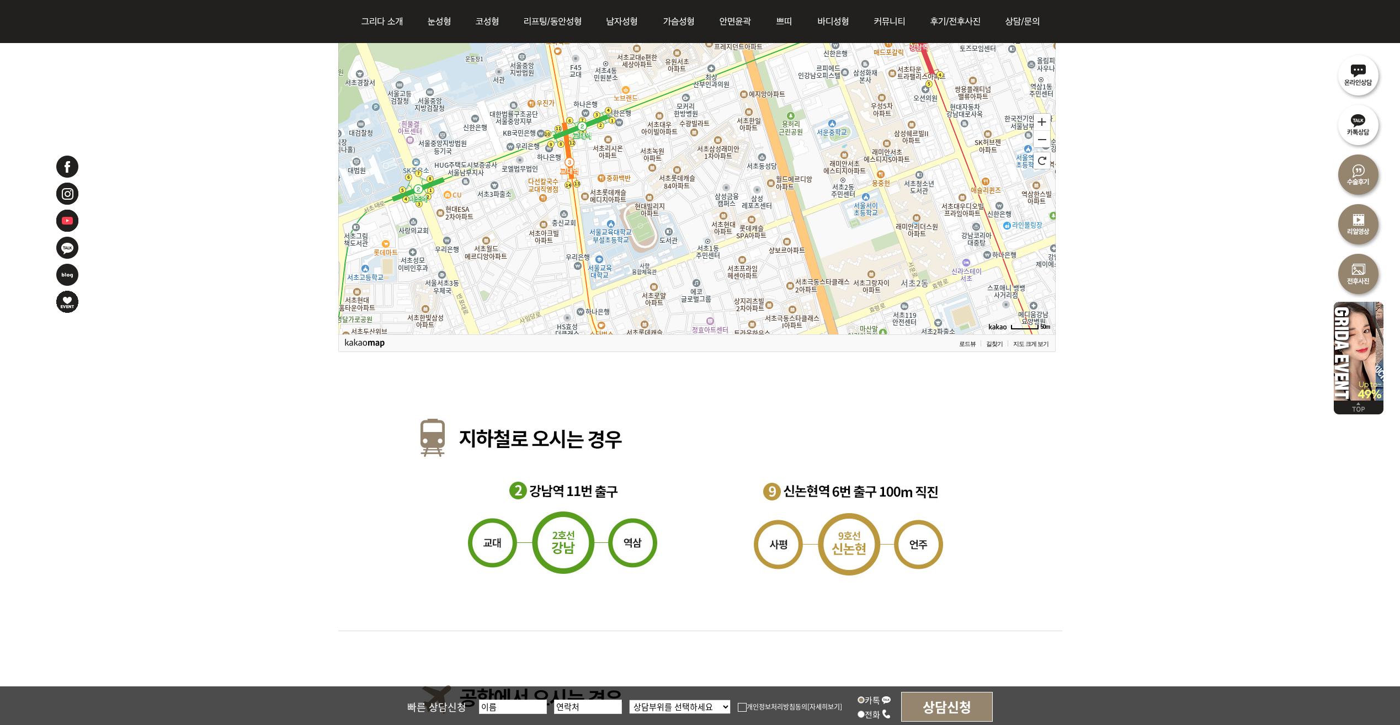
scroll to position [1324, 0]
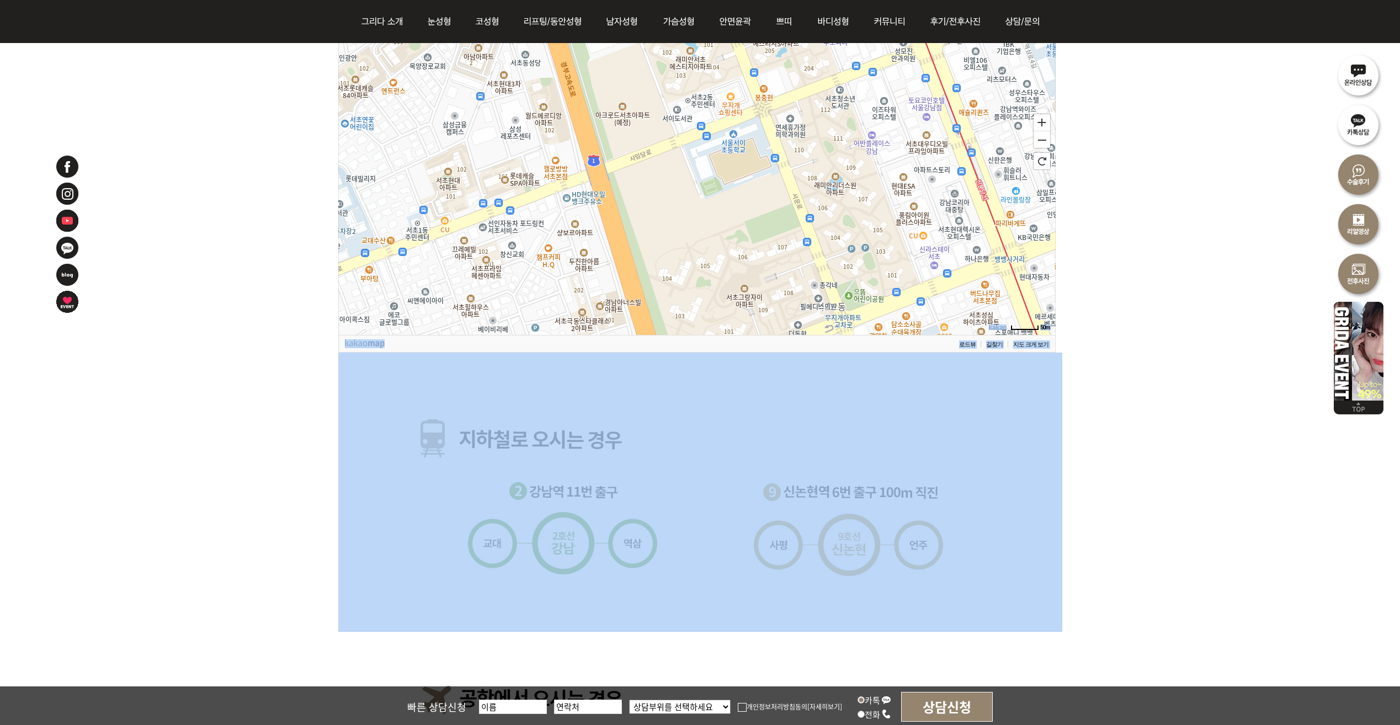
drag, startPoint x: 1151, startPoint y: 200, endPoint x: 1238, endPoint y: 403, distance: 220.8
click at [1238, 403] on div "50m 확대 축소 초기화 로드뷰 길찾기 지도 크게 보기" at bounding box center [700, 160] width 1400 height 2511
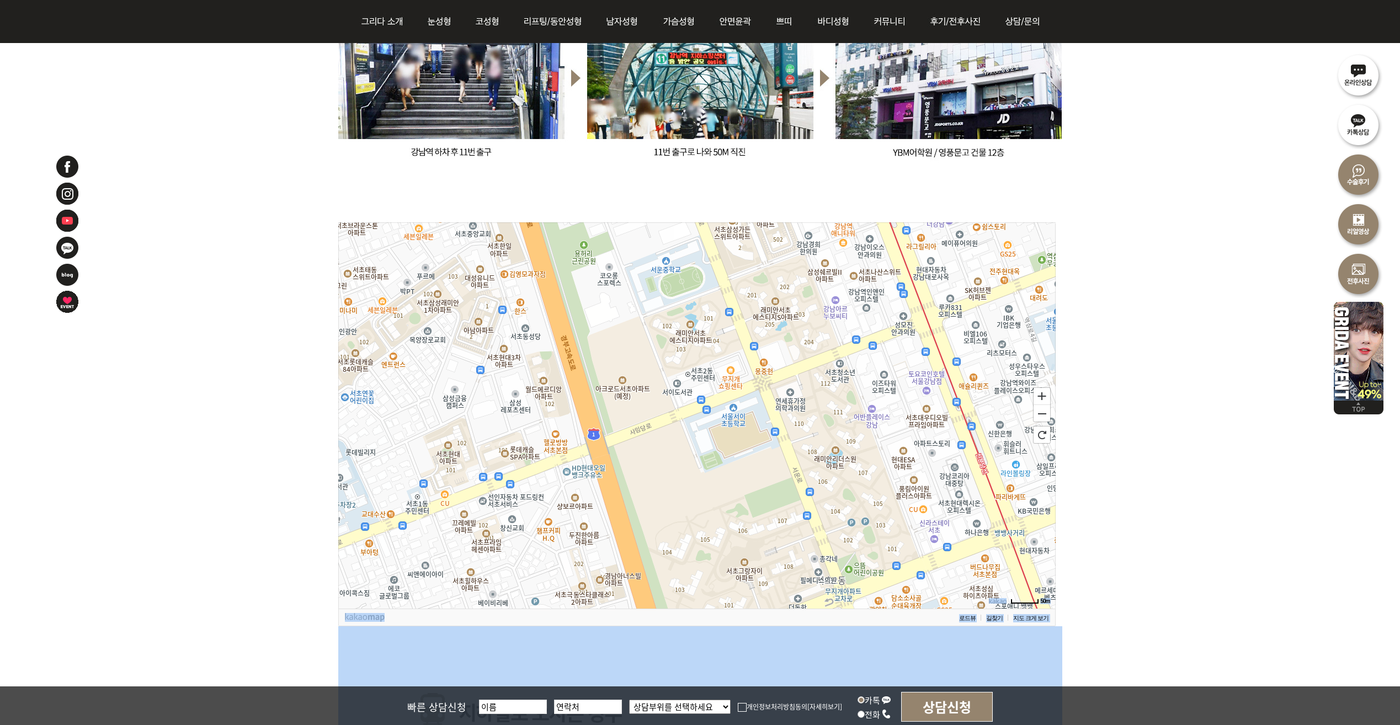
scroll to position [1049, 0]
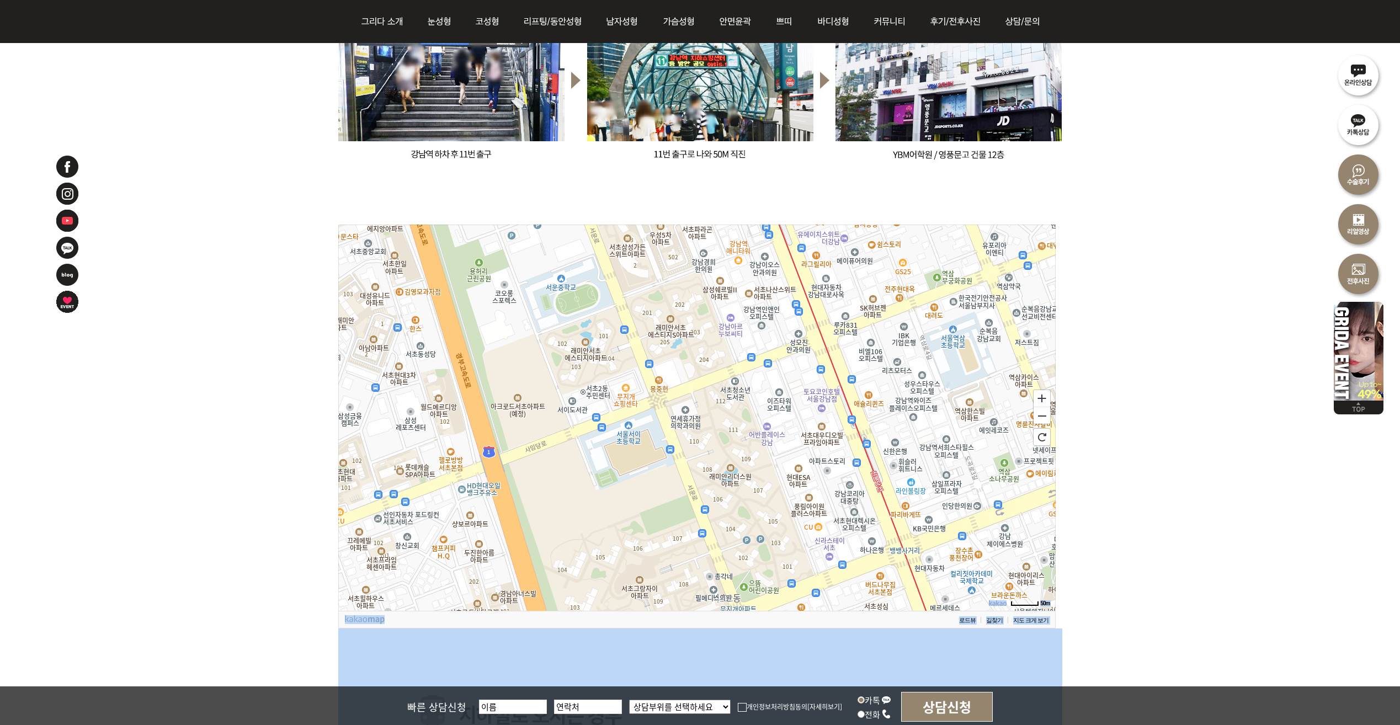
drag, startPoint x: 945, startPoint y: 370, endPoint x: 811, endPoint y: 376, distance: 134.3
click at [815, 385] on icon at bounding box center [592, 432] width 3587 height 1931
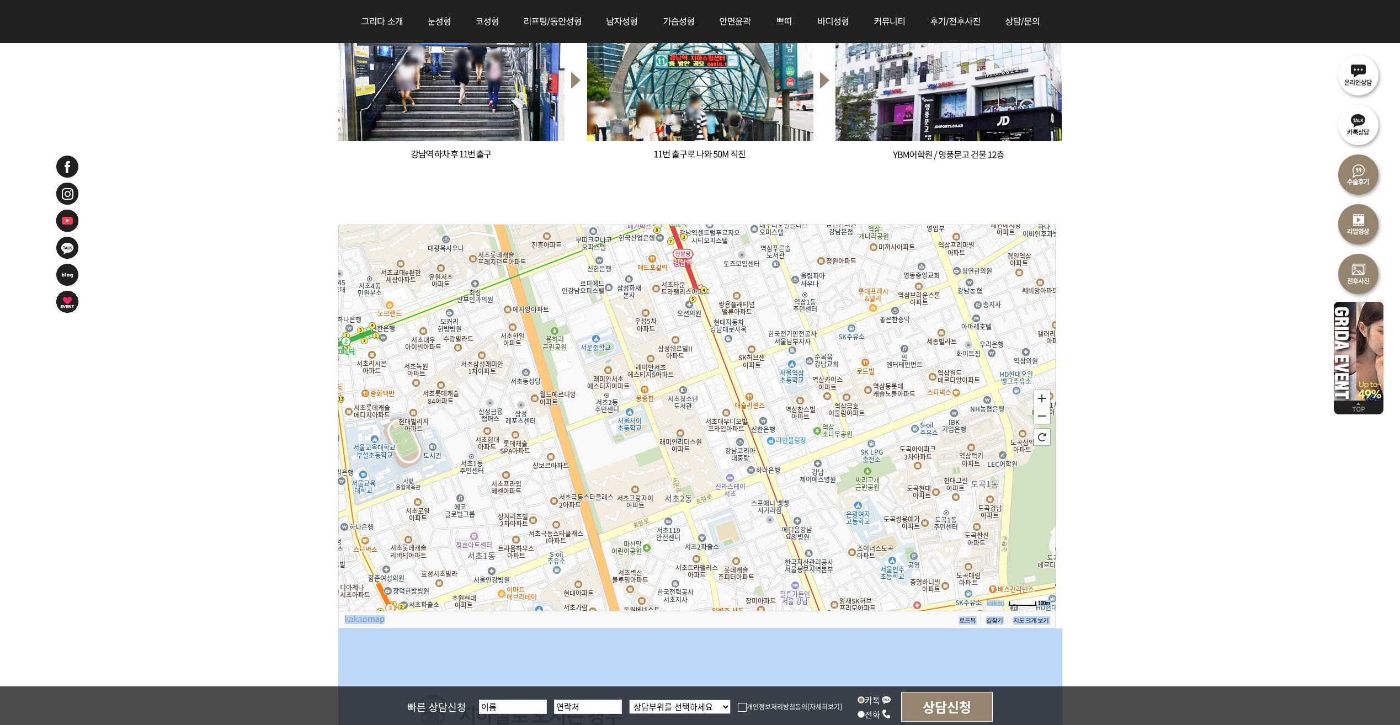
drag, startPoint x: 890, startPoint y: 382, endPoint x: 812, endPoint y: 387, distance: 78.0
click at [812, 391] on icon at bounding box center [619, 429] width 3587 height 1931
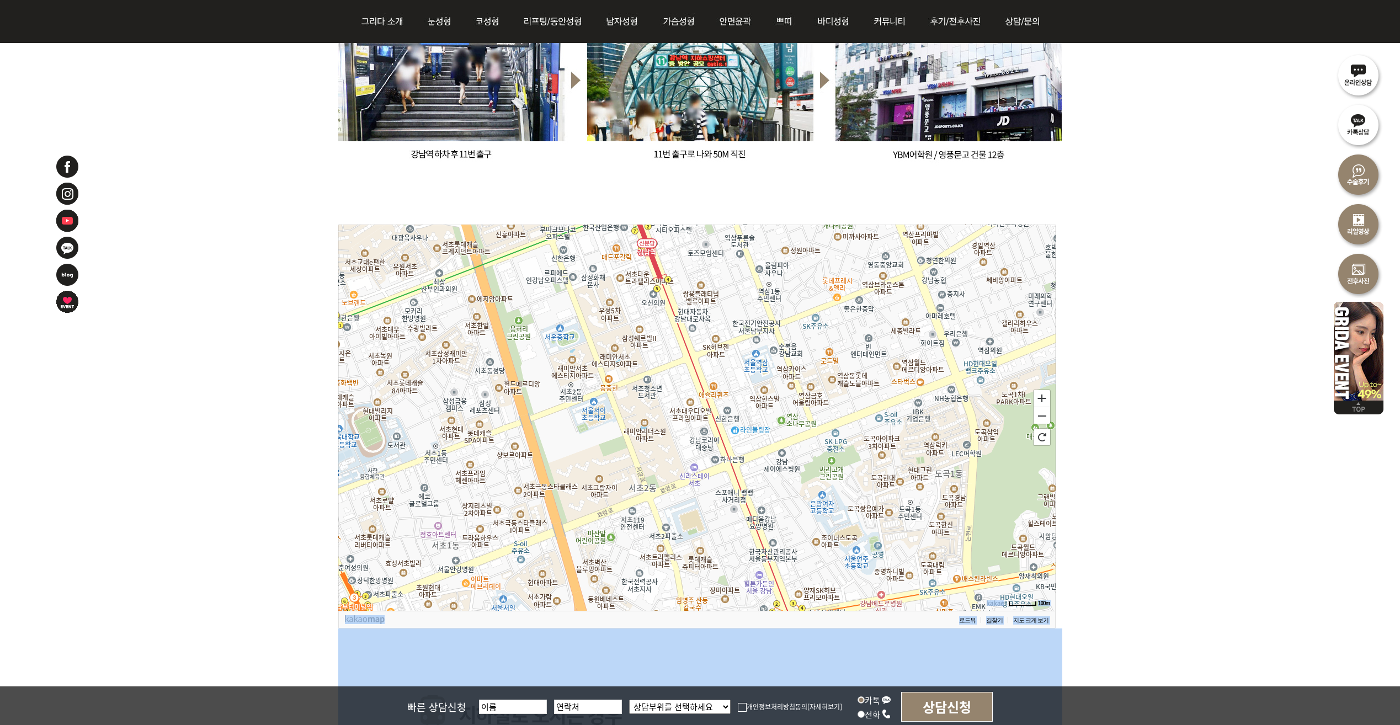
drag, startPoint x: 848, startPoint y: 381, endPoint x: 810, endPoint y: 370, distance: 39.6
click at [810, 372] on icon at bounding box center [661, 409] width 3587 height 1931
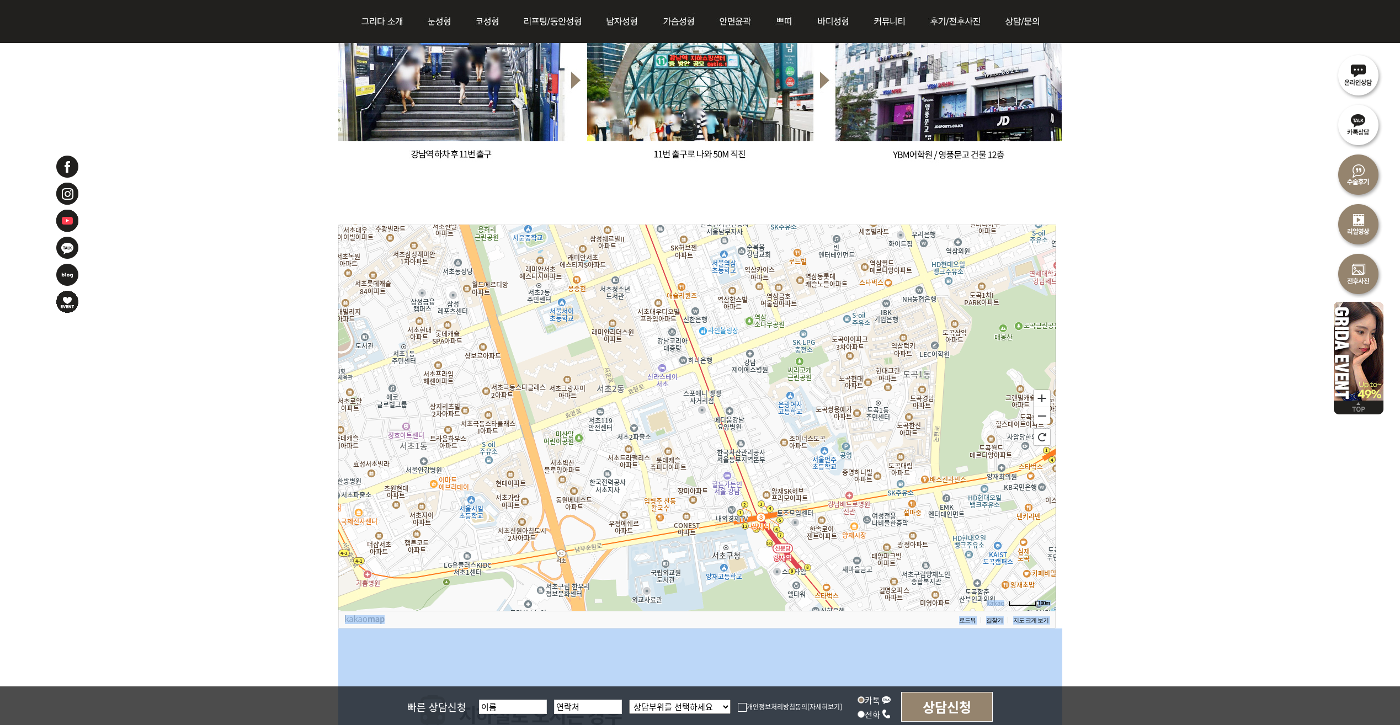
drag, startPoint x: 802, startPoint y: 408, endPoint x: 772, endPoint y: 353, distance: 63.0
click at [773, 309] on icon at bounding box center [667, 319] width 3587 height 1931
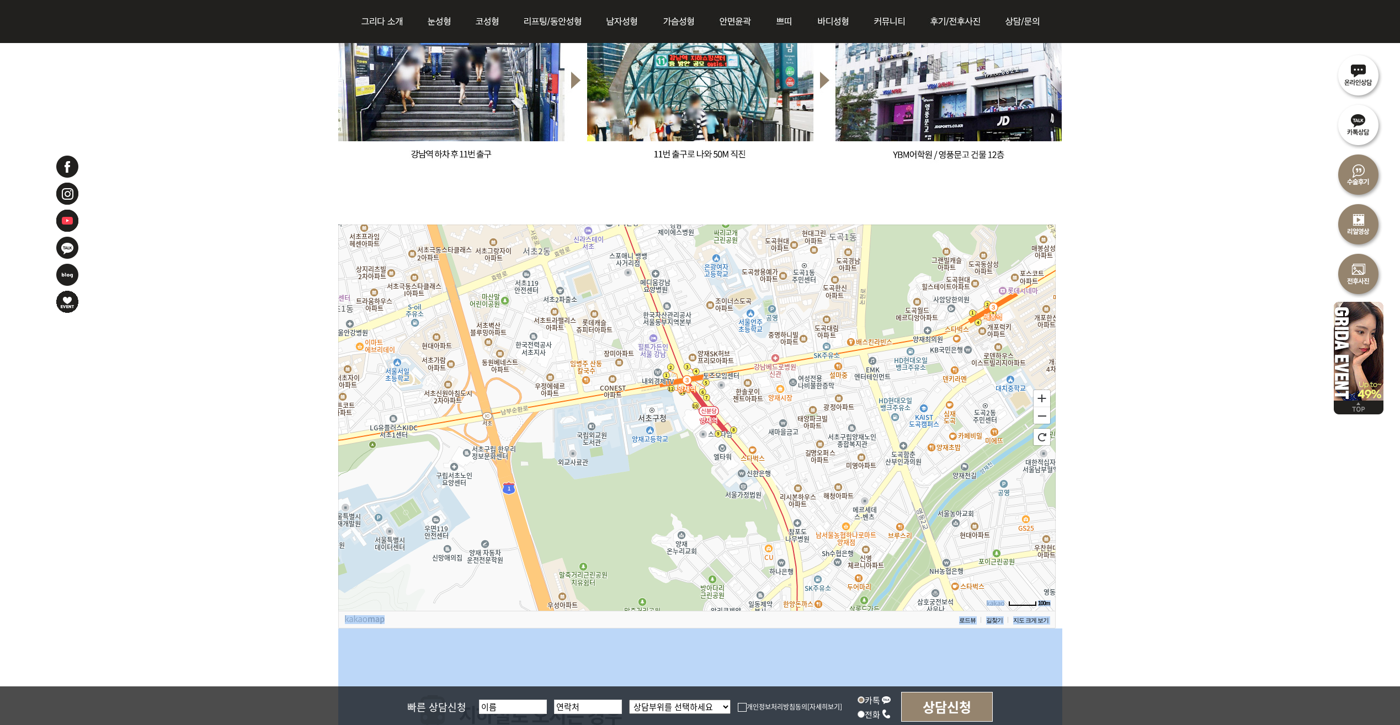
drag, startPoint x: 821, startPoint y: 428, endPoint x: 747, endPoint y: 292, distance: 155.1
click at [747, 292] on icon at bounding box center [623, 281] width 3587 height 1931
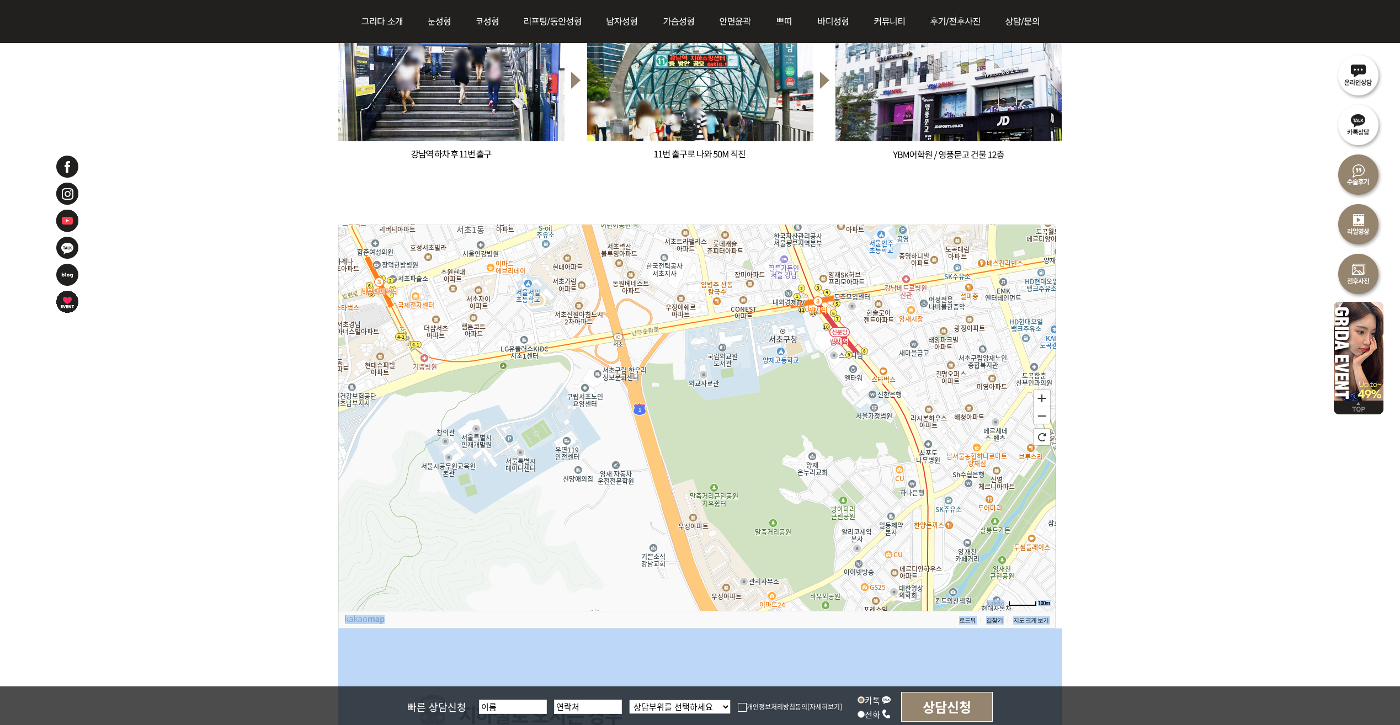
drag, startPoint x: 780, startPoint y: 434, endPoint x: 911, endPoint y: 355, distance: 152.5
click at [911, 355] on icon at bounding box center [827, 338] width 3587 height 1931
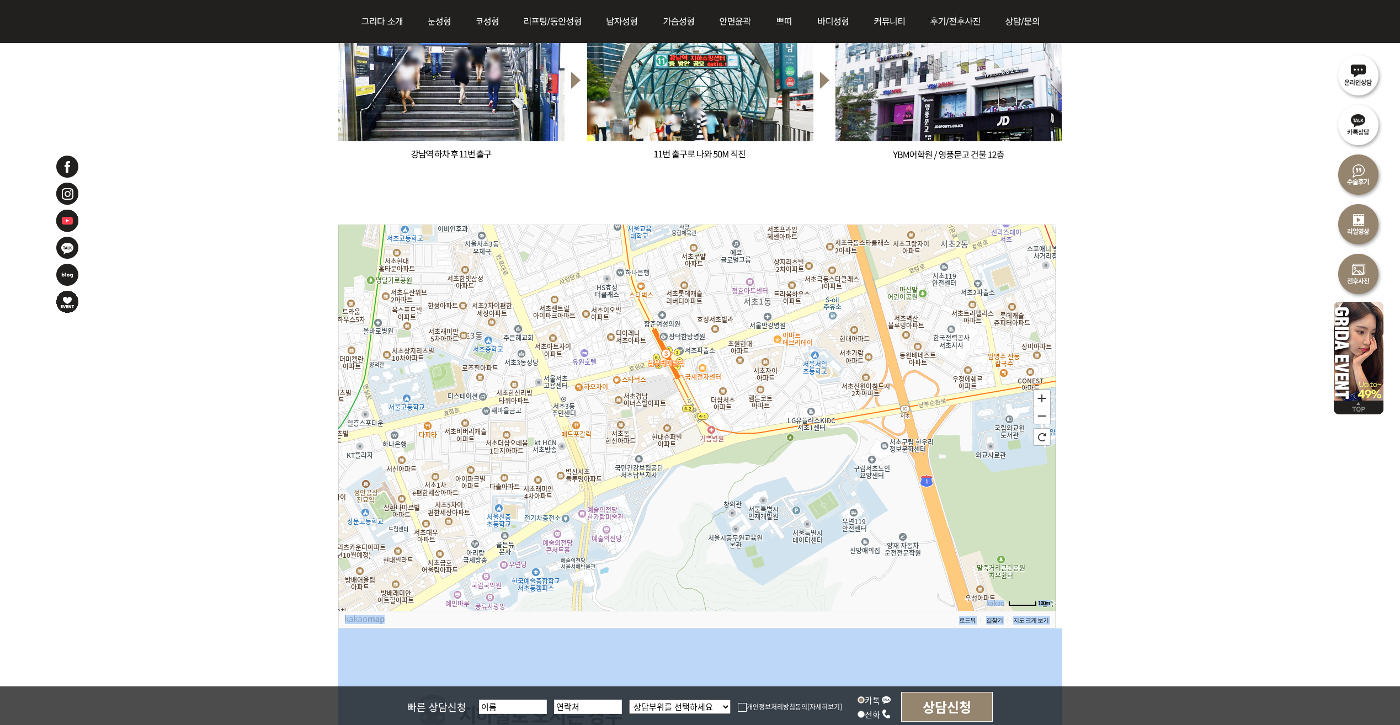
drag, startPoint x: 668, startPoint y: 373, endPoint x: 955, endPoint y: 445, distance: 295.8
click at [955, 445] on icon at bounding box center [983, 489] width 3587 height 1931
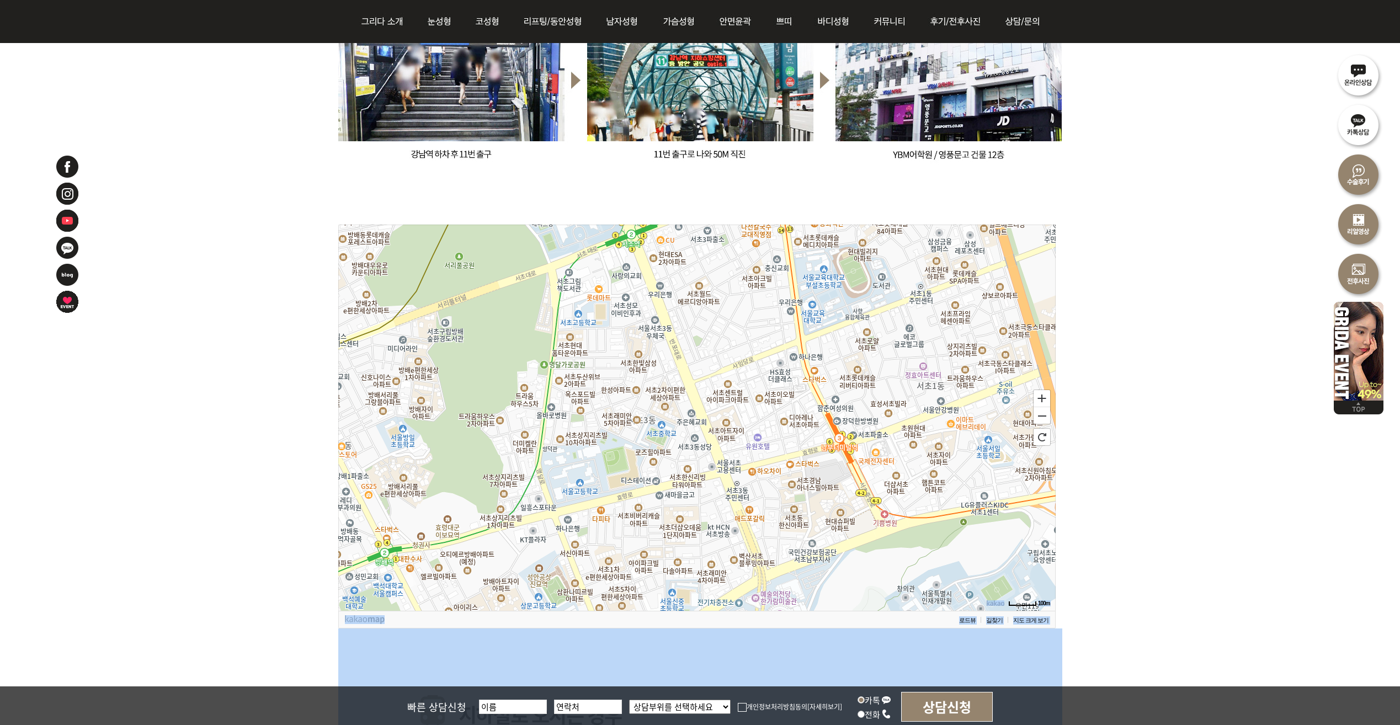
drag, startPoint x: 734, startPoint y: 414, endPoint x: 797, endPoint y: 433, distance: 65.6
click at [802, 448] on icon at bounding box center [870, 501] width 3587 height 1931
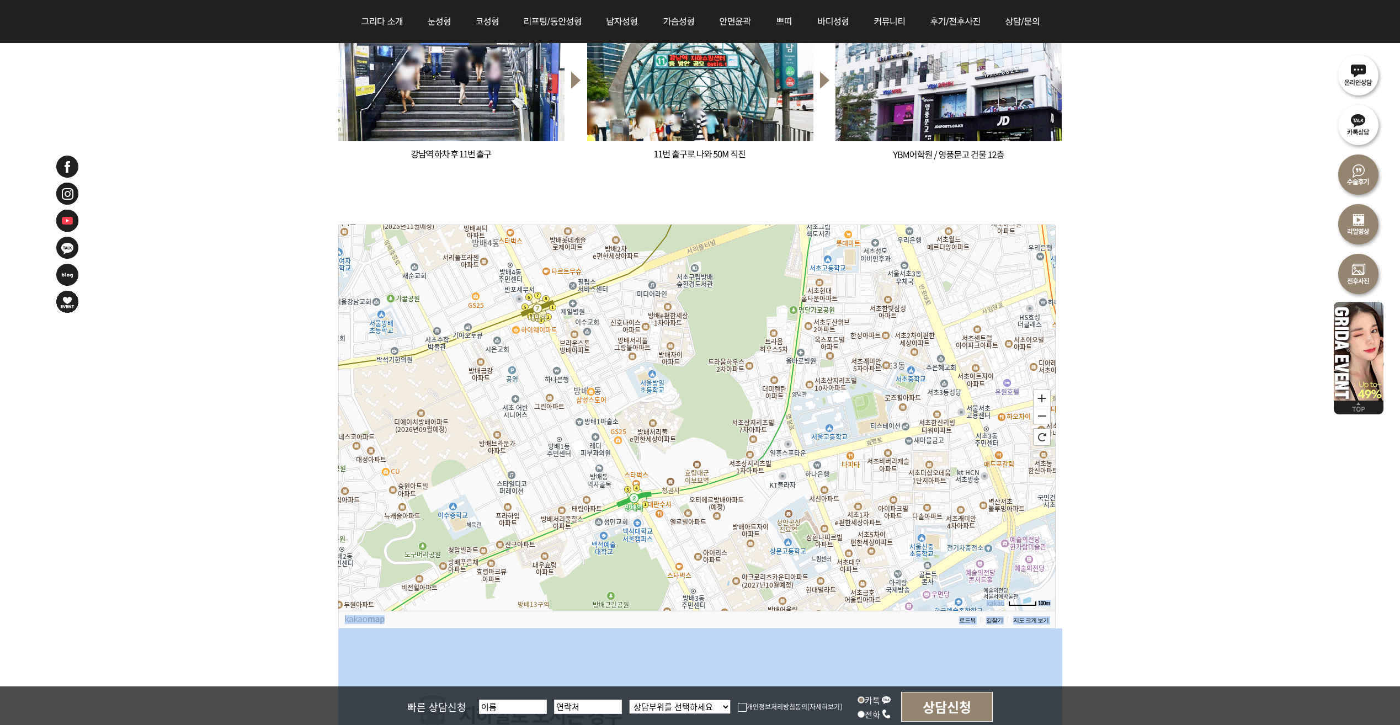
drag, startPoint x: 685, startPoint y: 429, endPoint x: 928, endPoint y: 375, distance: 249.4
click at [928, 375] on icon at bounding box center [940, 362] width 3587 height 1931
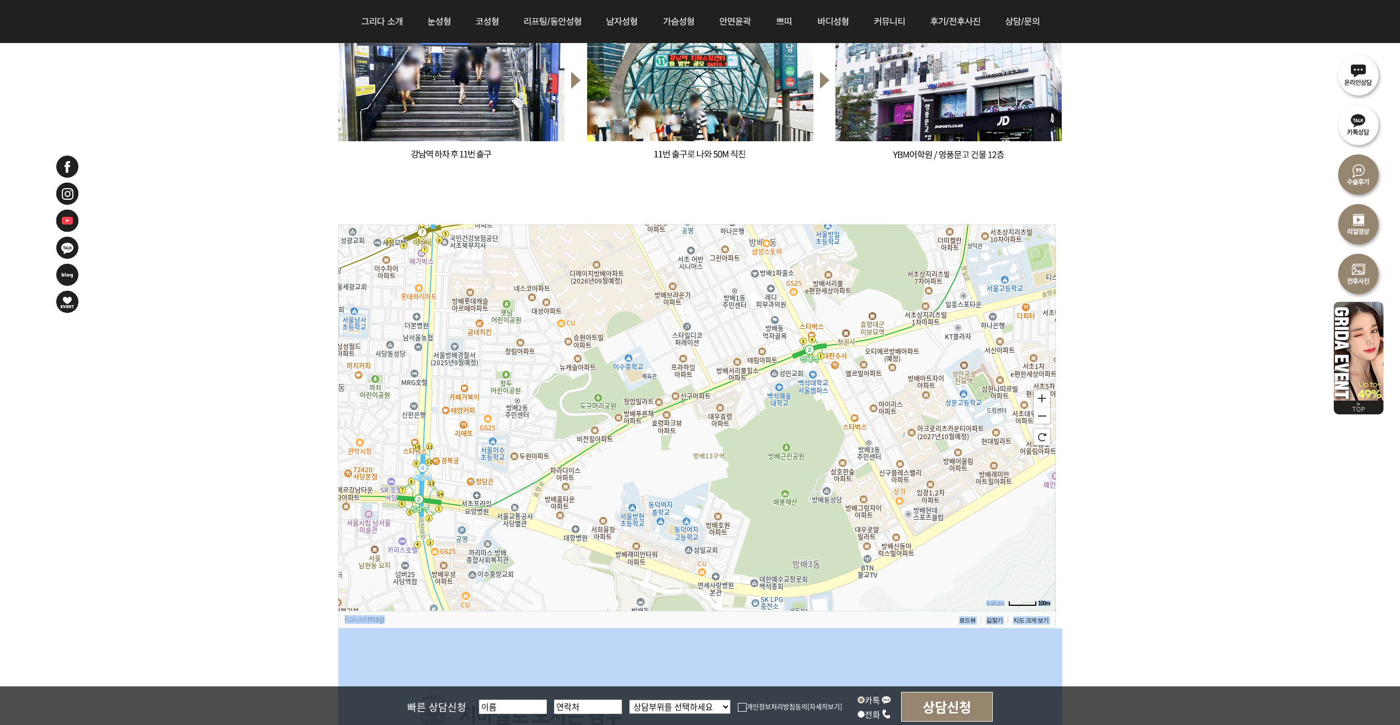
drag, startPoint x: 744, startPoint y: 482, endPoint x: 916, endPoint y: 329, distance: 229.4
click at [916, 329] on icon at bounding box center [872, 269] width 3587 height 1931
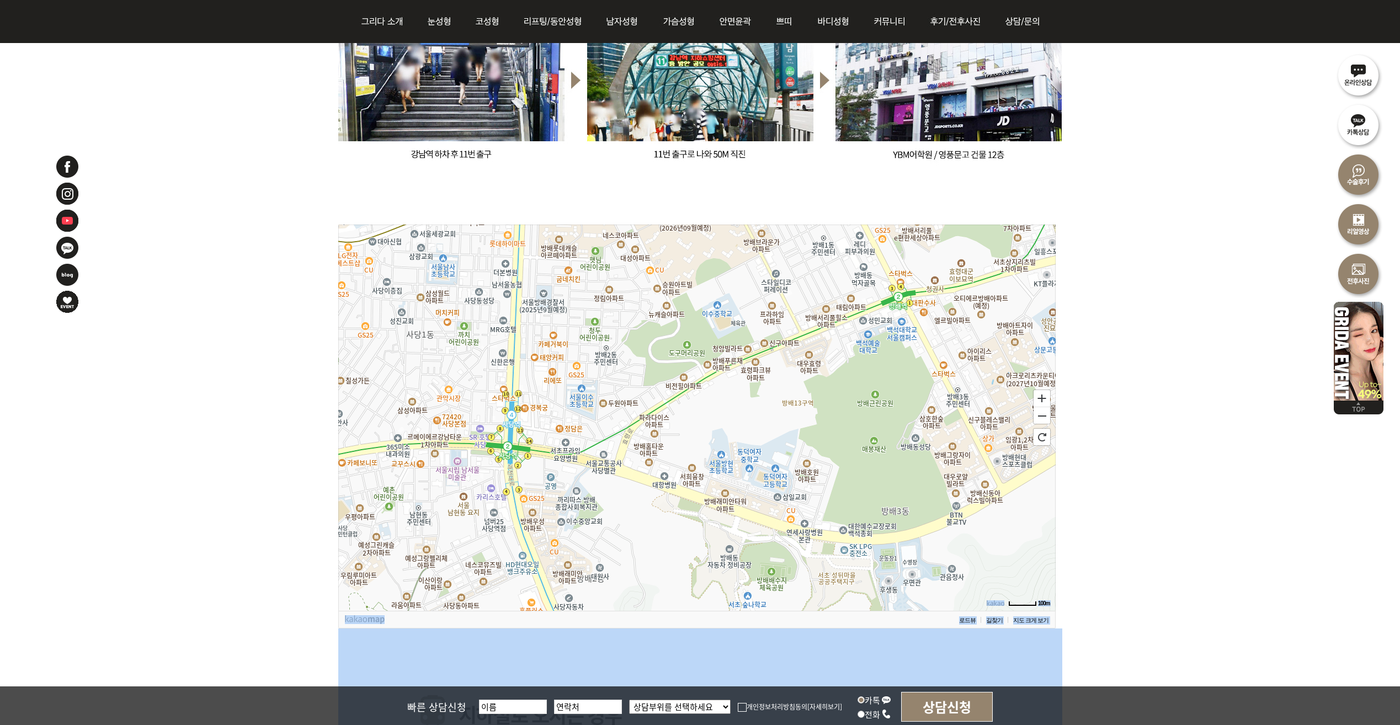
drag, startPoint x: 643, startPoint y: 488, endPoint x: 723, endPoint y: 449, distance: 89.6
click at [723, 449] on icon at bounding box center [777, 378] width 3587 height 1931
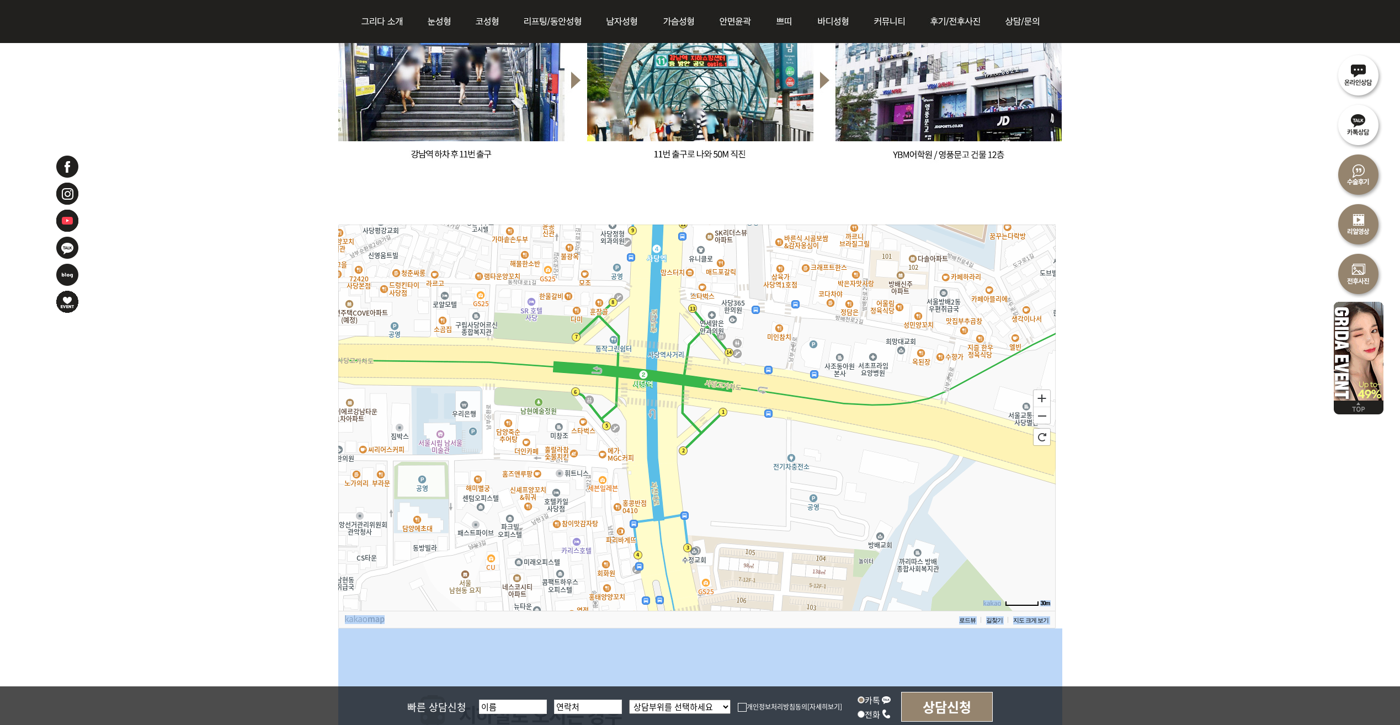
drag, startPoint x: 753, startPoint y: 343, endPoint x: 786, endPoint y: 315, distance: 43.9
click at [786, 315] on icon at bounding box center [933, 307] width 3587 height 1931
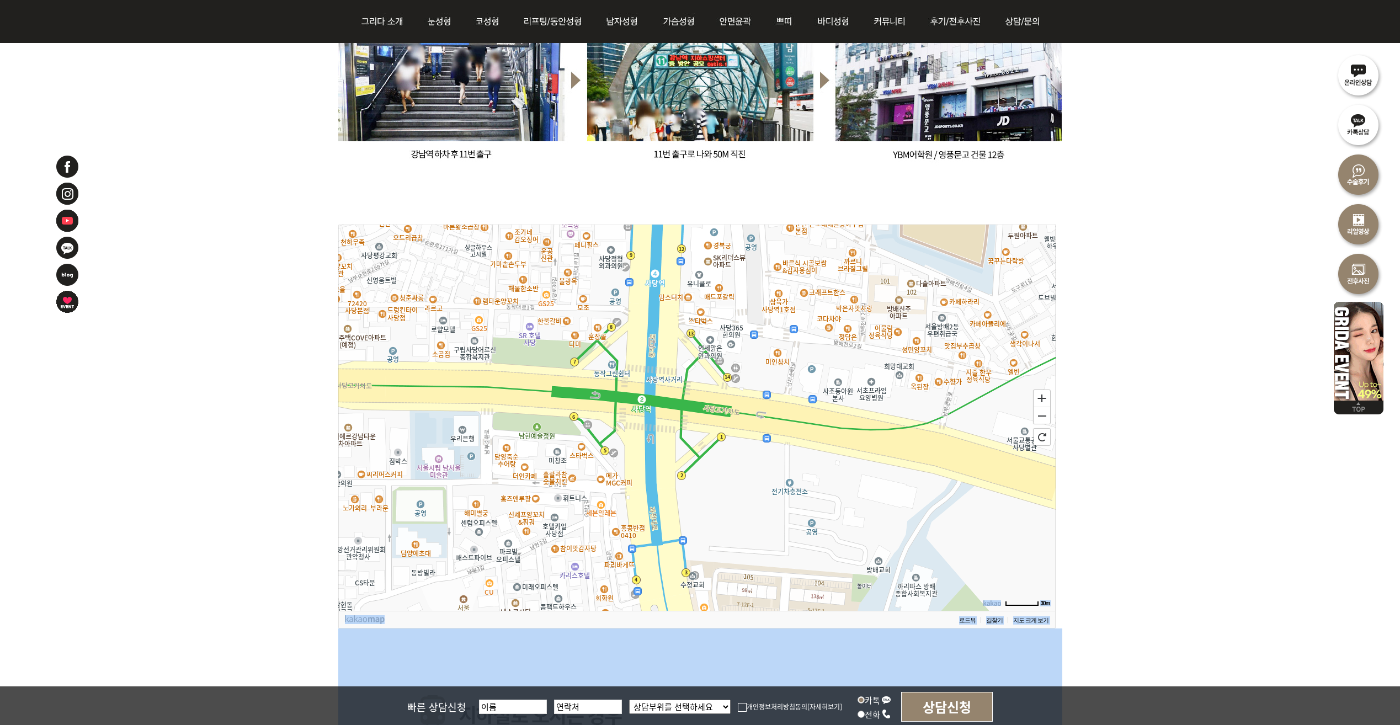
drag, startPoint x: 728, startPoint y: 433, endPoint x: 721, endPoint y: 466, distance: 34.0
click at [721, 469] on icon at bounding box center [695, 442] width 3587 height 1931
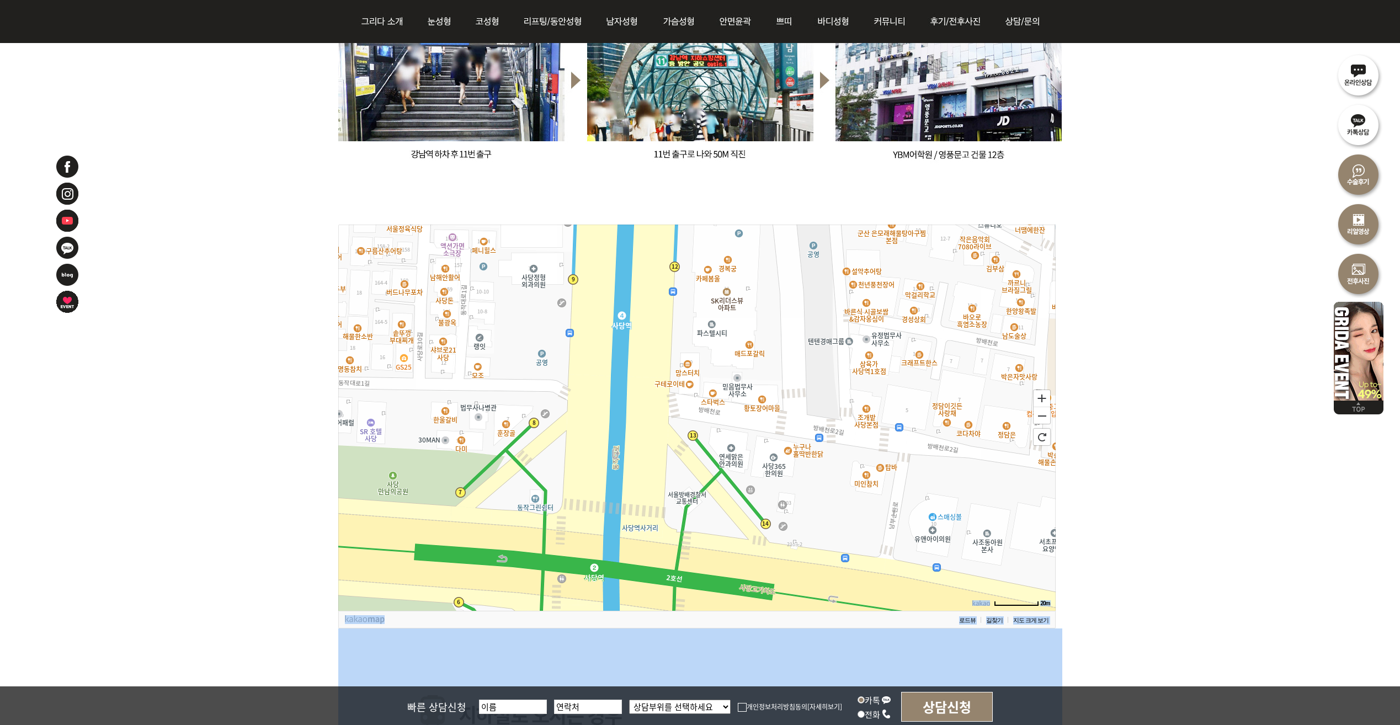
drag, startPoint x: 710, startPoint y: 440, endPoint x: 768, endPoint y: 619, distance: 188.0
click at [768, 620] on div "20m 확대 축소 초기화 로드뷰 길찾기 지도 크게 보기" at bounding box center [696, 427] width 717 height 404
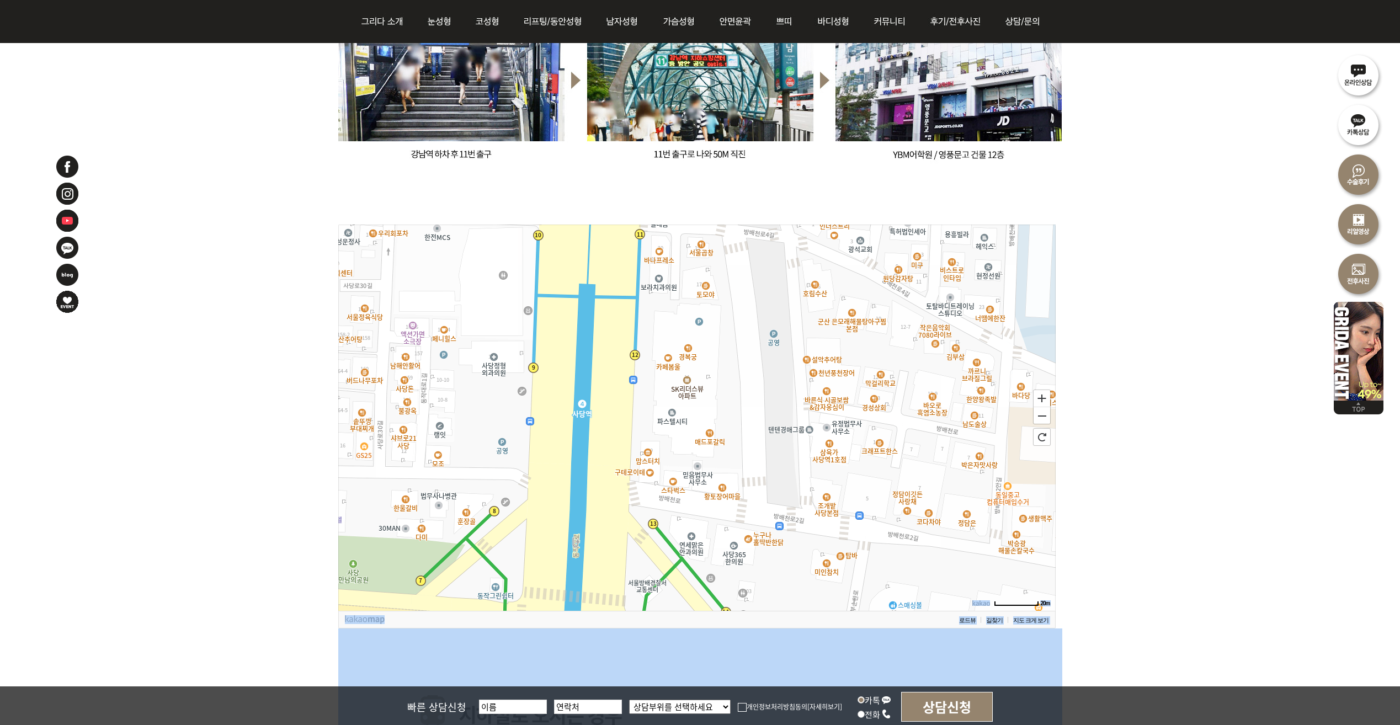
drag, startPoint x: 805, startPoint y: 407, endPoint x: 759, endPoint y: 490, distance: 95.1
click at [763, 502] on icon at bounding box center [656, 507] width 3587 height 1931
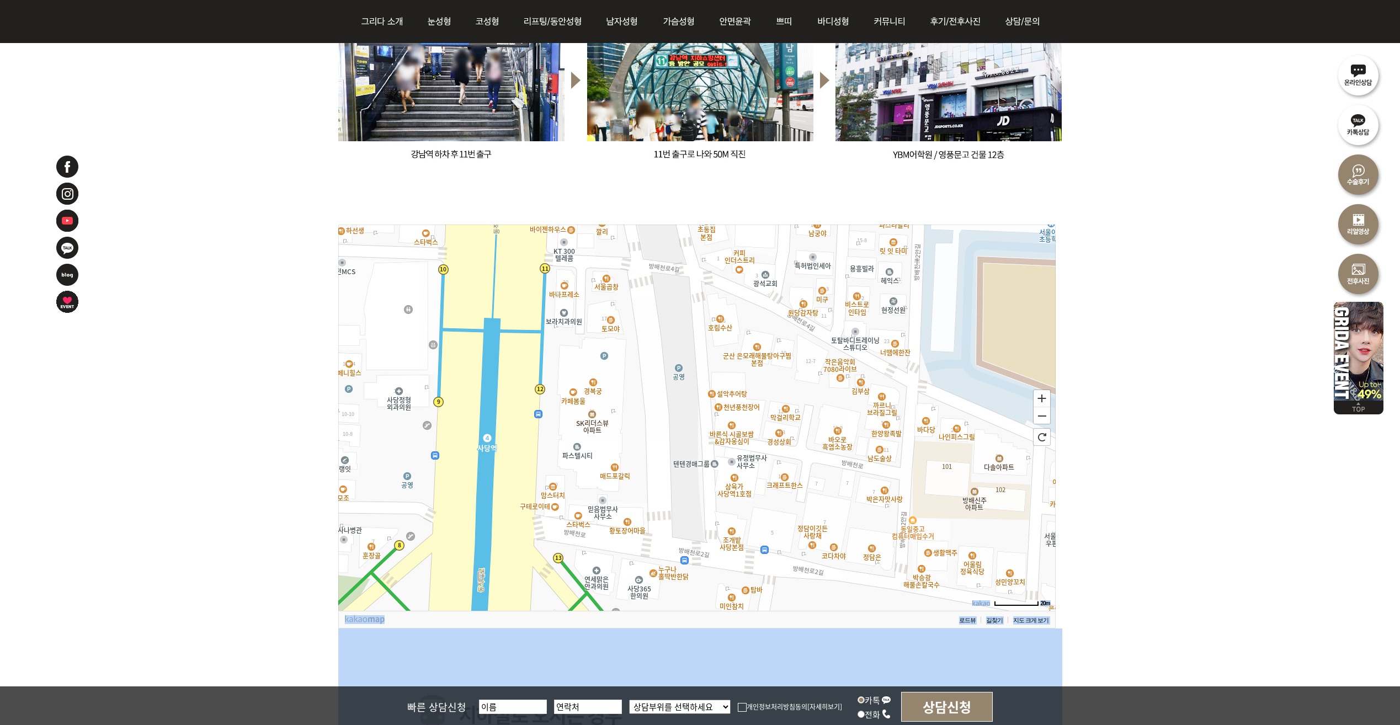
drag, startPoint x: 862, startPoint y: 421, endPoint x: 763, endPoint y: 443, distance: 101.8
click at [764, 449] on icon at bounding box center [603, 446] width 3587 height 1931
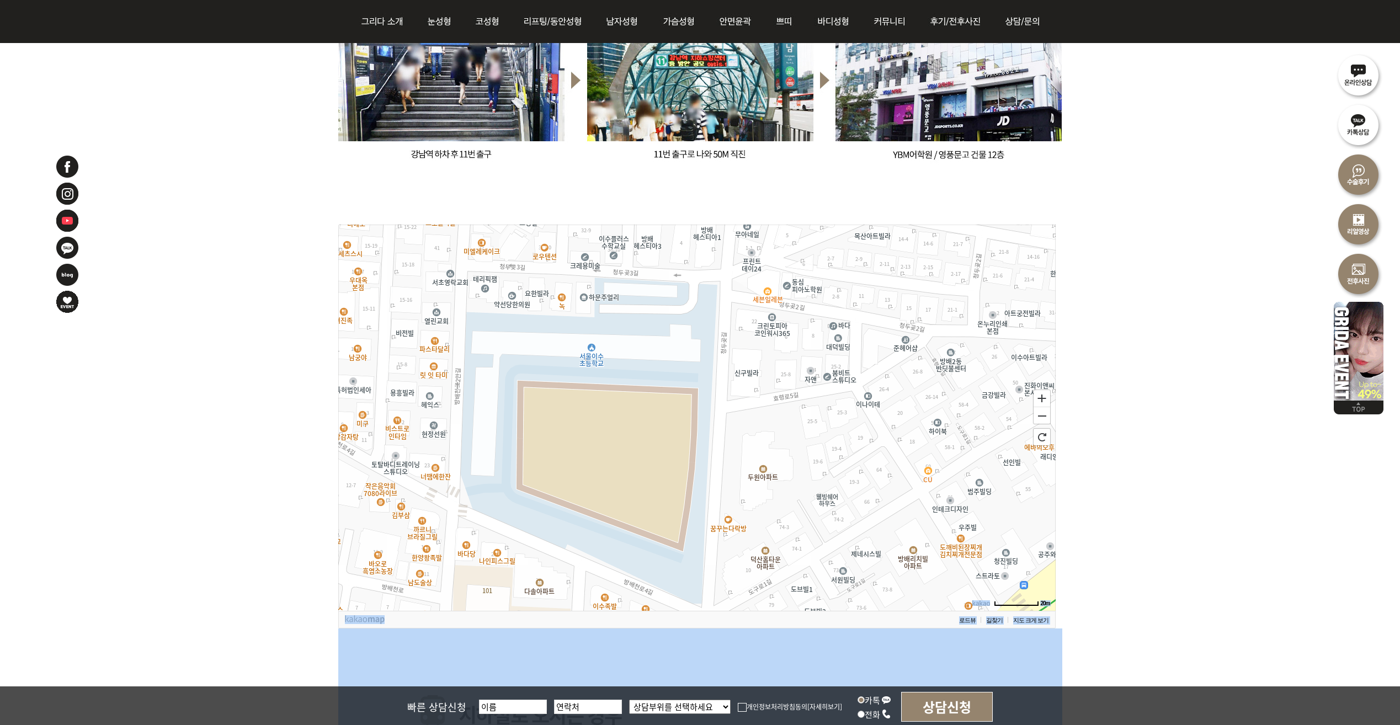
drag, startPoint x: 951, startPoint y: 355, endPoint x: 475, endPoint y: 476, distance: 490.9
click at [470, 487] on icon at bounding box center [241, 541] width 3587 height 1931
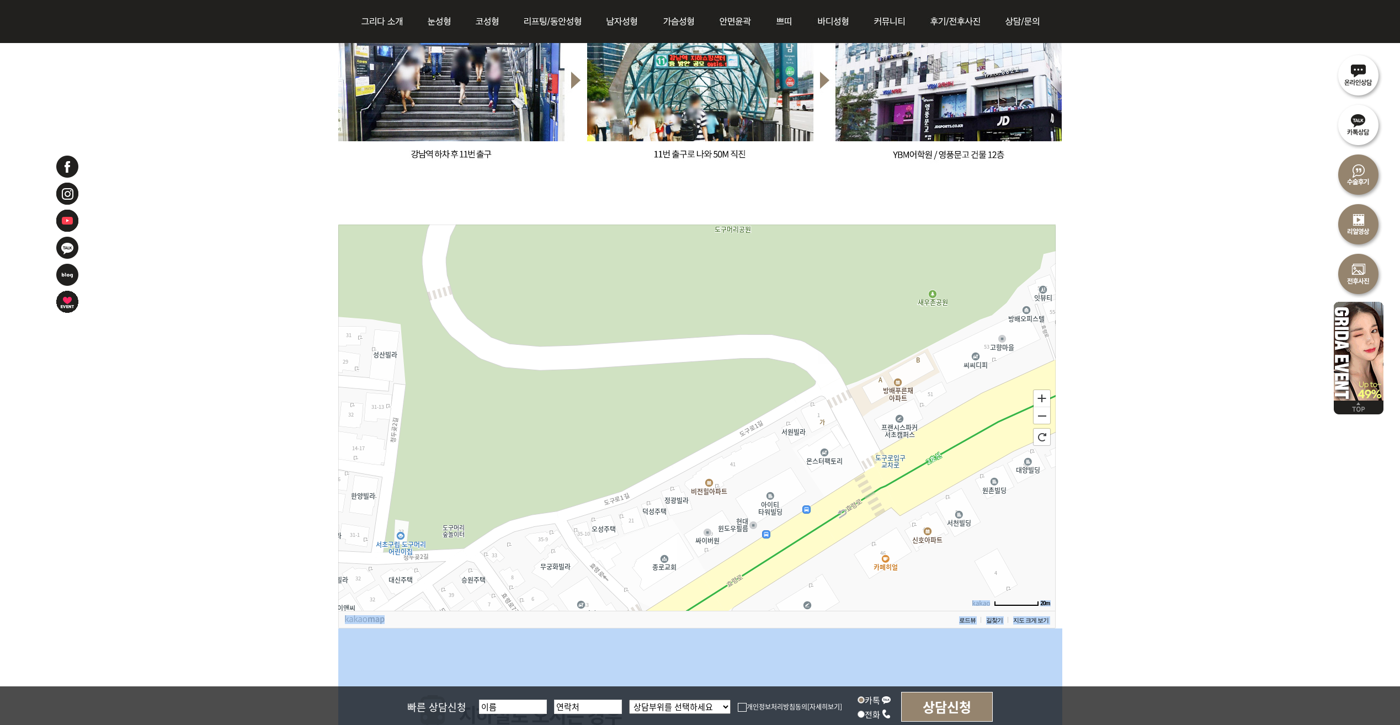
drag, startPoint x: 905, startPoint y: 353, endPoint x: 230, endPoint y: 563, distance: 706.7
click at [230, 563] on div "20m 확대 축소 초기화 로드뷰 길찾기 지도 크게 보기" at bounding box center [700, 436] width 1400 height 2511
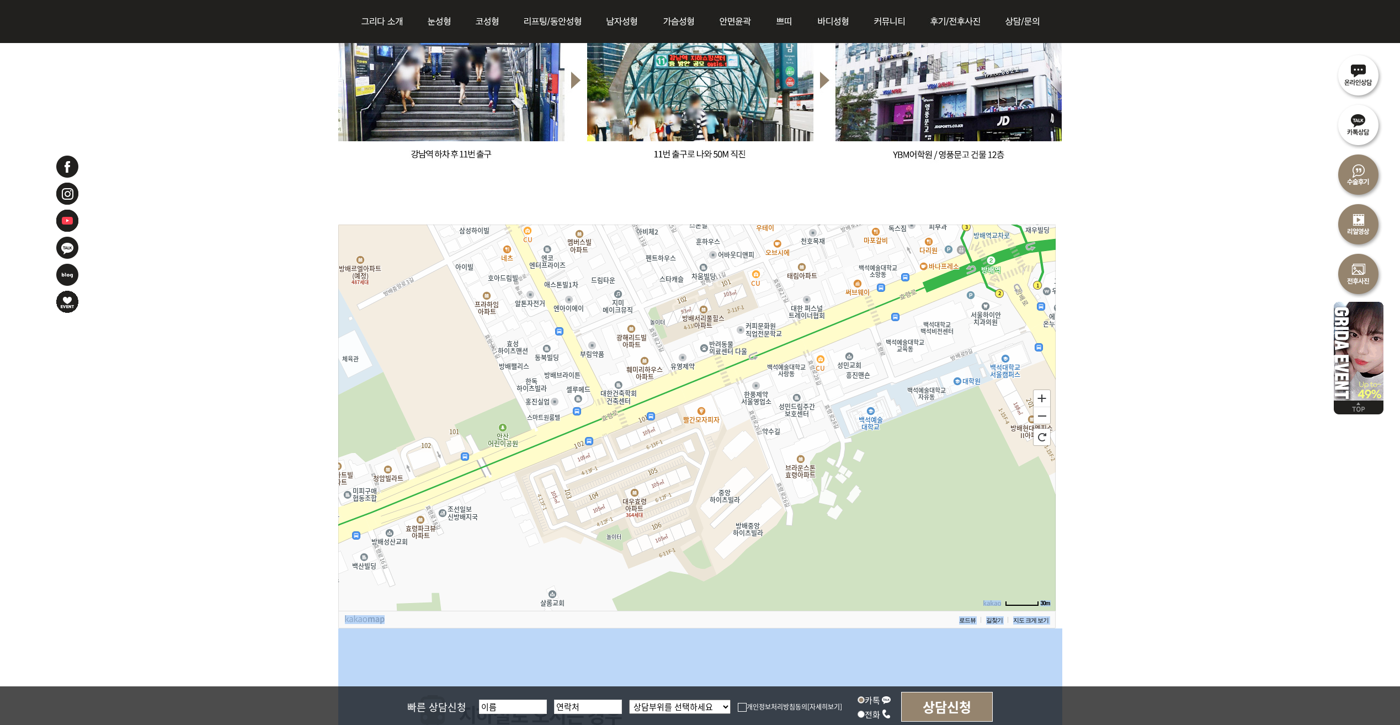
drag, startPoint x: 737, startPoint y: 424, endPoint x: 169, endPoint y: 542, distance: 579.9
click at [169, 546] on div "30m 확대 축소 초기화 로드뷰 길찾기 지도 크게 보기" at bounding box center [700, 436] width 1400 height 2511
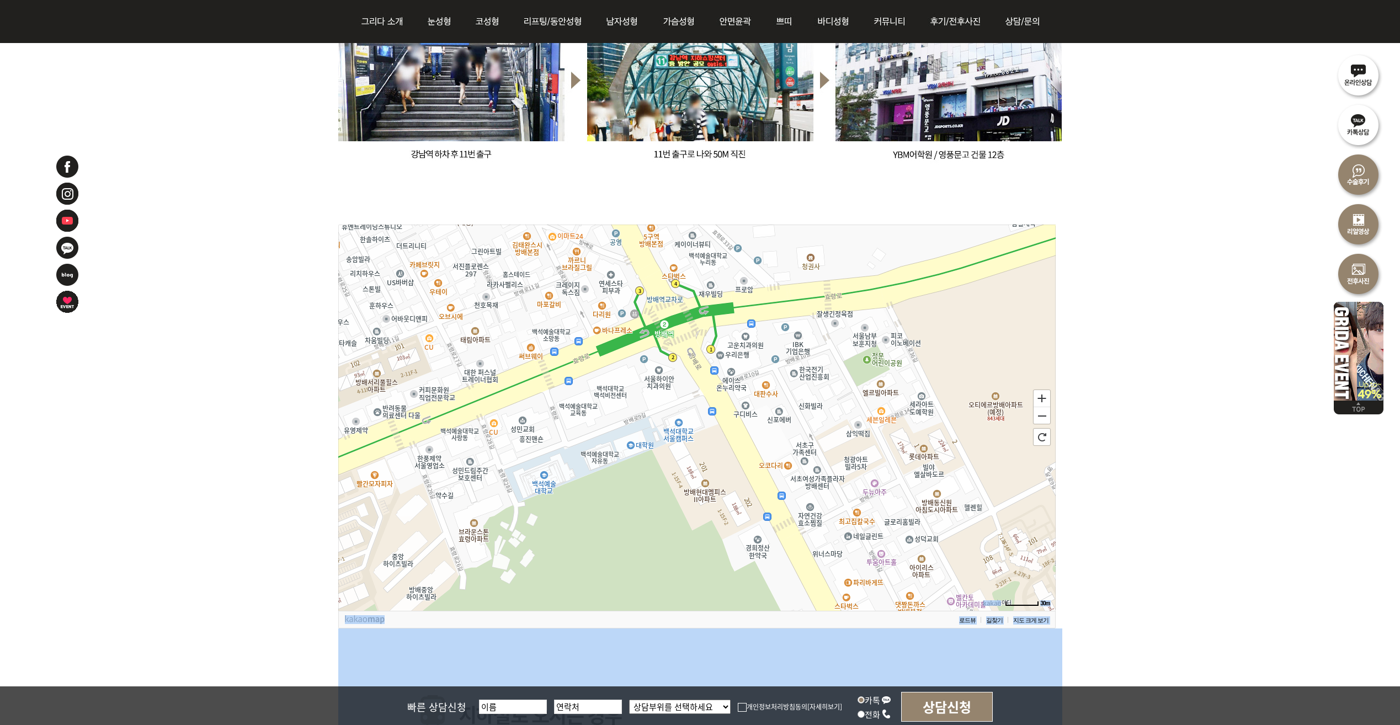
drag, startPoint x: 785, startPoint y: 408, endPoint x: 460, endPoint y: 475, distance: 332.3
click at [460, 475] on icon at bounding box center [371, 483] width 3587 height 1931
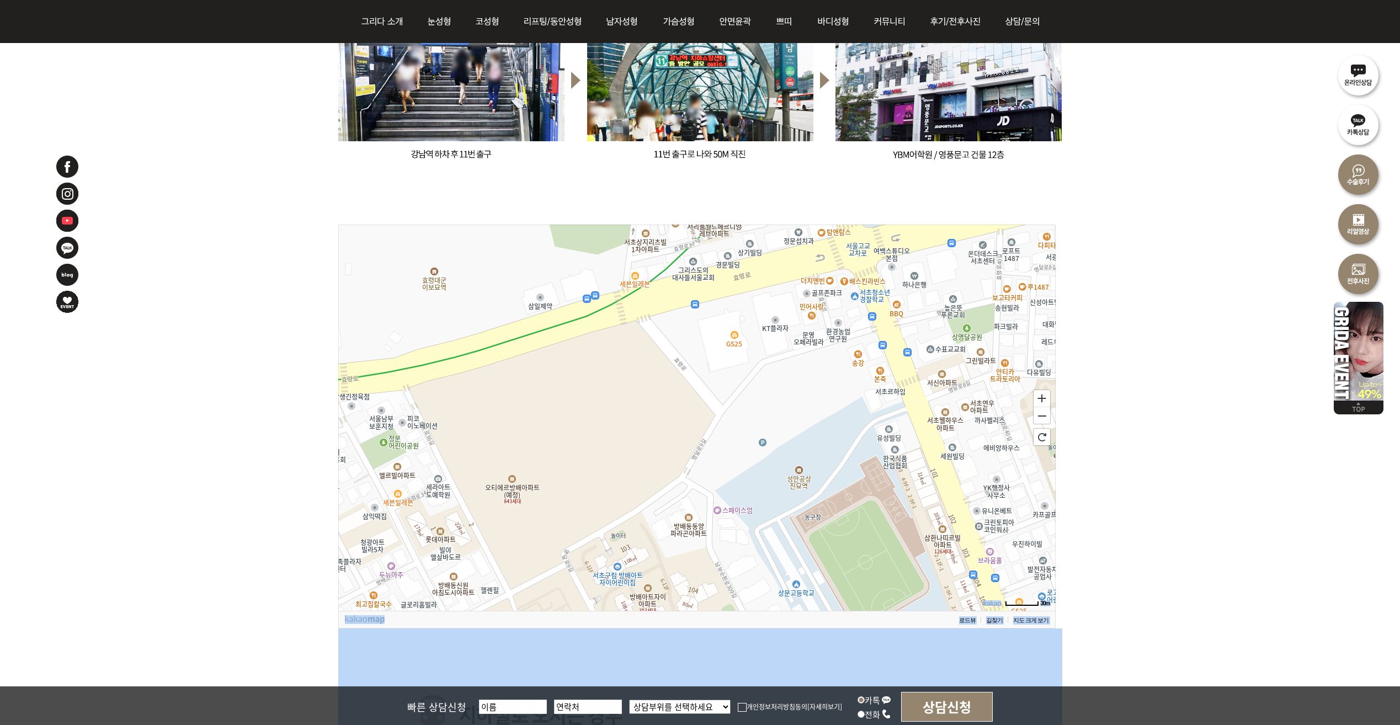
drag, startPoint x: 845, startPoint y: 407, endPoint x: 365, endPoint y: 481, distance: 485.8
click at [359, 488] on icon at bounding box center [213, 500] width 3587 height 1931
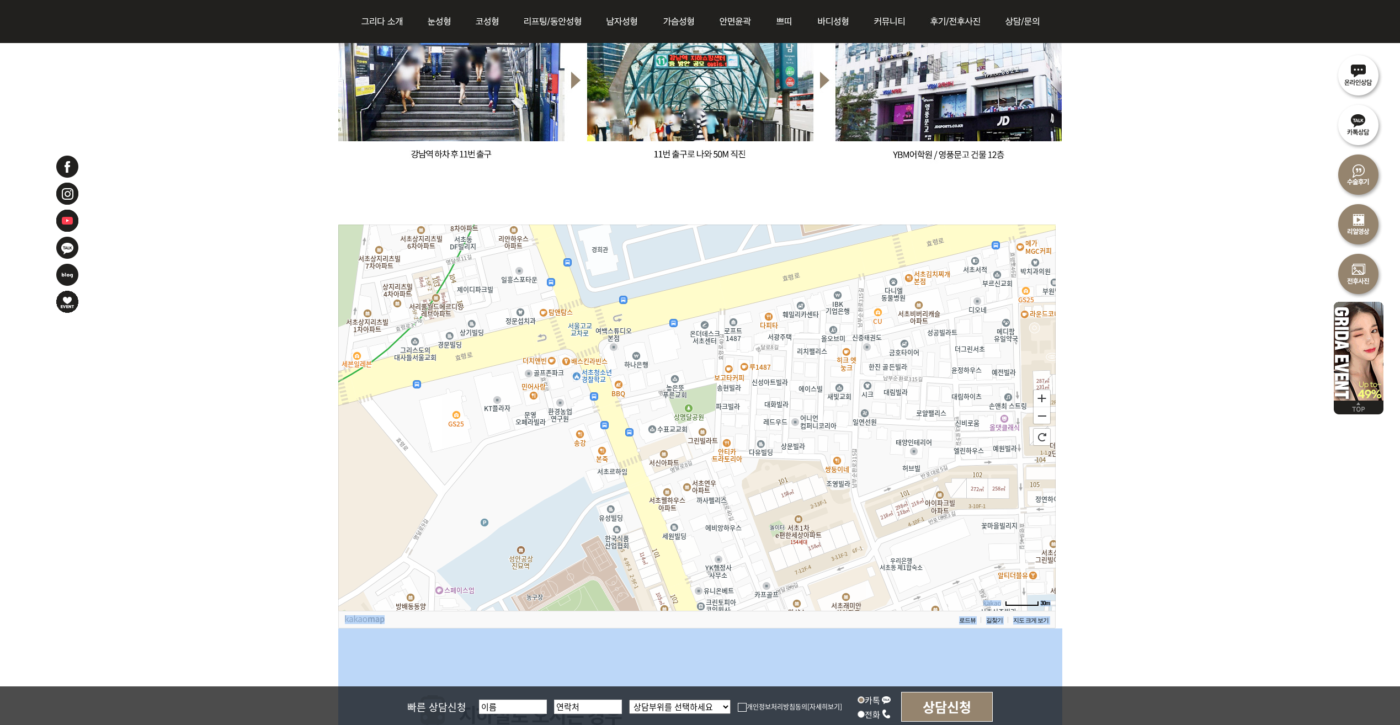
drag, startPoint x: 756, startPoint y: 398, endPoint x: 475, endPoint y: 477, distance: 291.6
click at [477, 478] on icon at bounding box center [421, 499] width 3587 height 1931
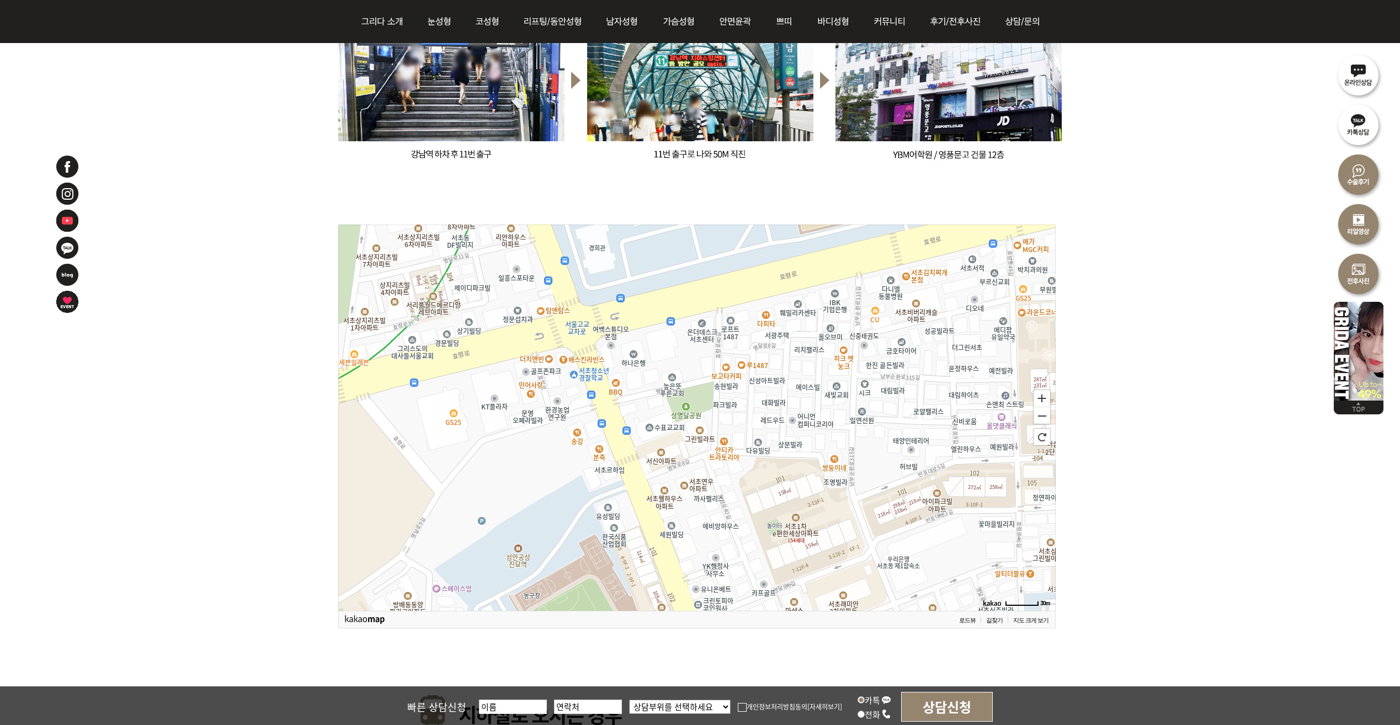
click at [1149, 191] on div "30m 확대 축소 초기화 로드뷰 길찾기 지도 크게 보기" at bounding box center [700, 436] width 1400 height 2511
